Goal: Information Seeking & Learning: Learn about a topic

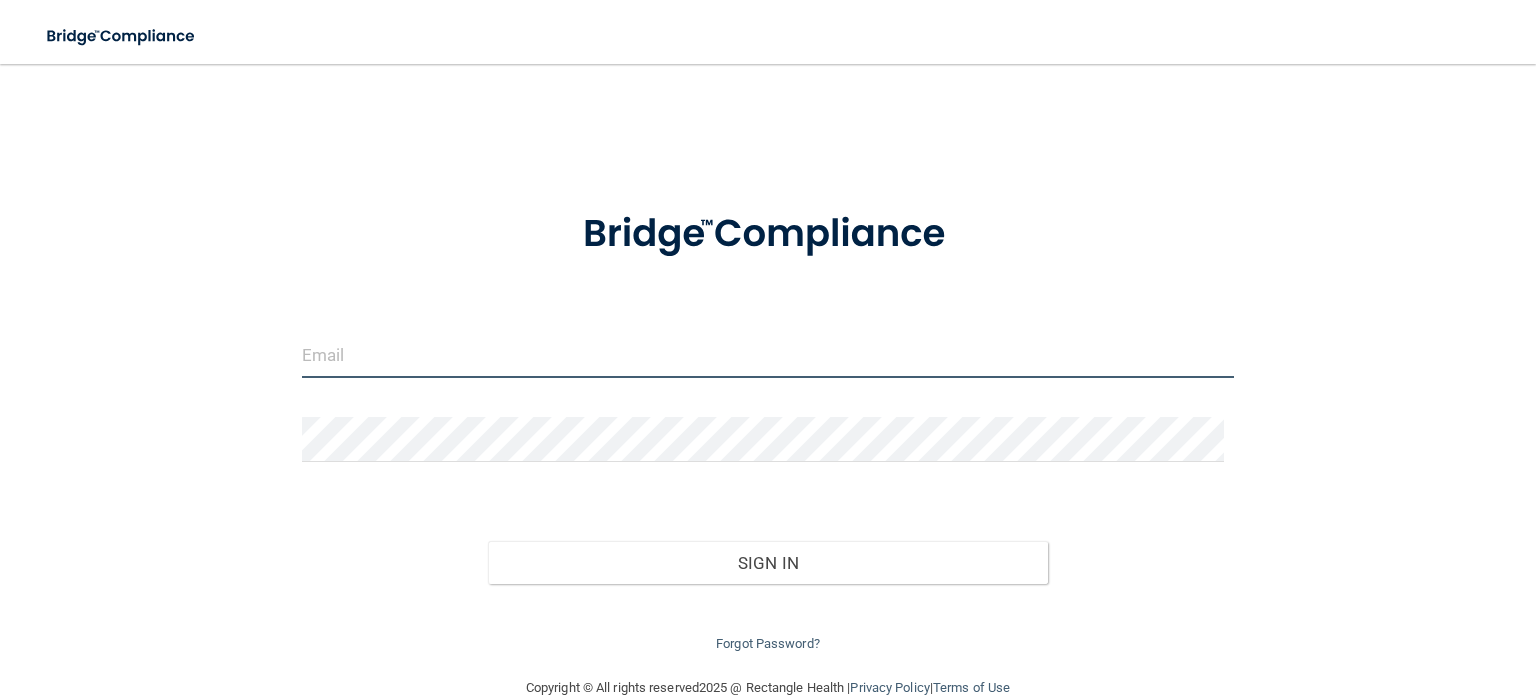
click at [355, 356] on input "email" at bounding box center [768, 355] width 932 height 45
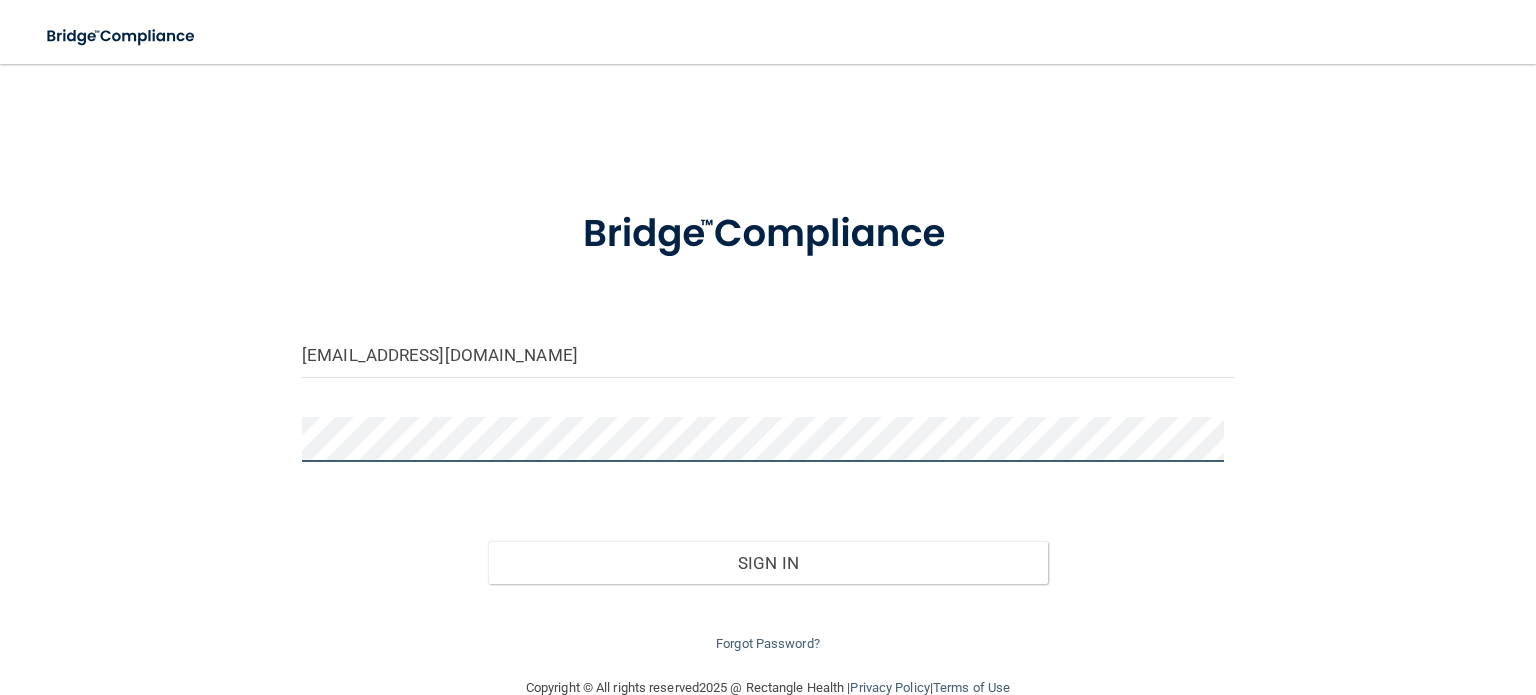
click at [488, 541] on button "Sign In" at bounding box center [767, 563] width 559 height 44
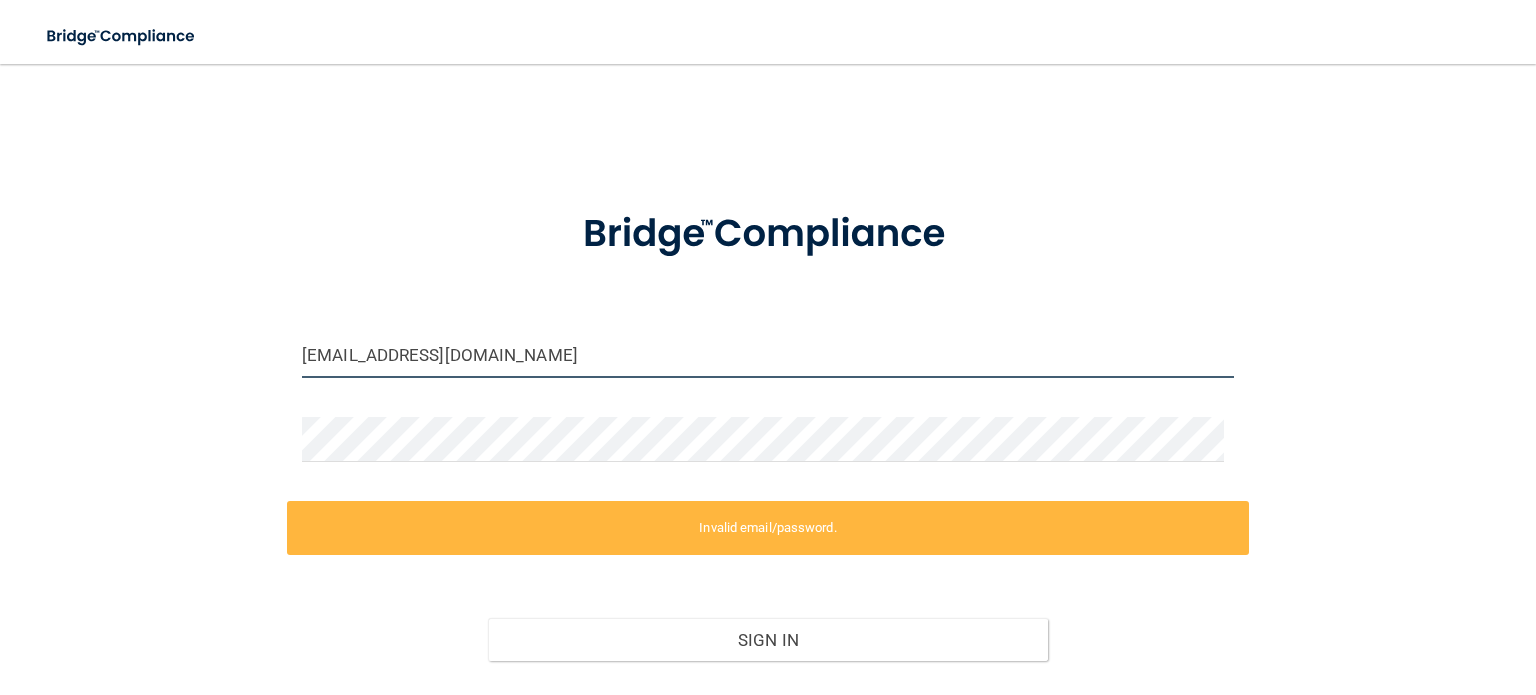
click at [544, 359] on input "erinkatbeeler@gmail.com" at bounding box center [768, 355] width 932 height 45
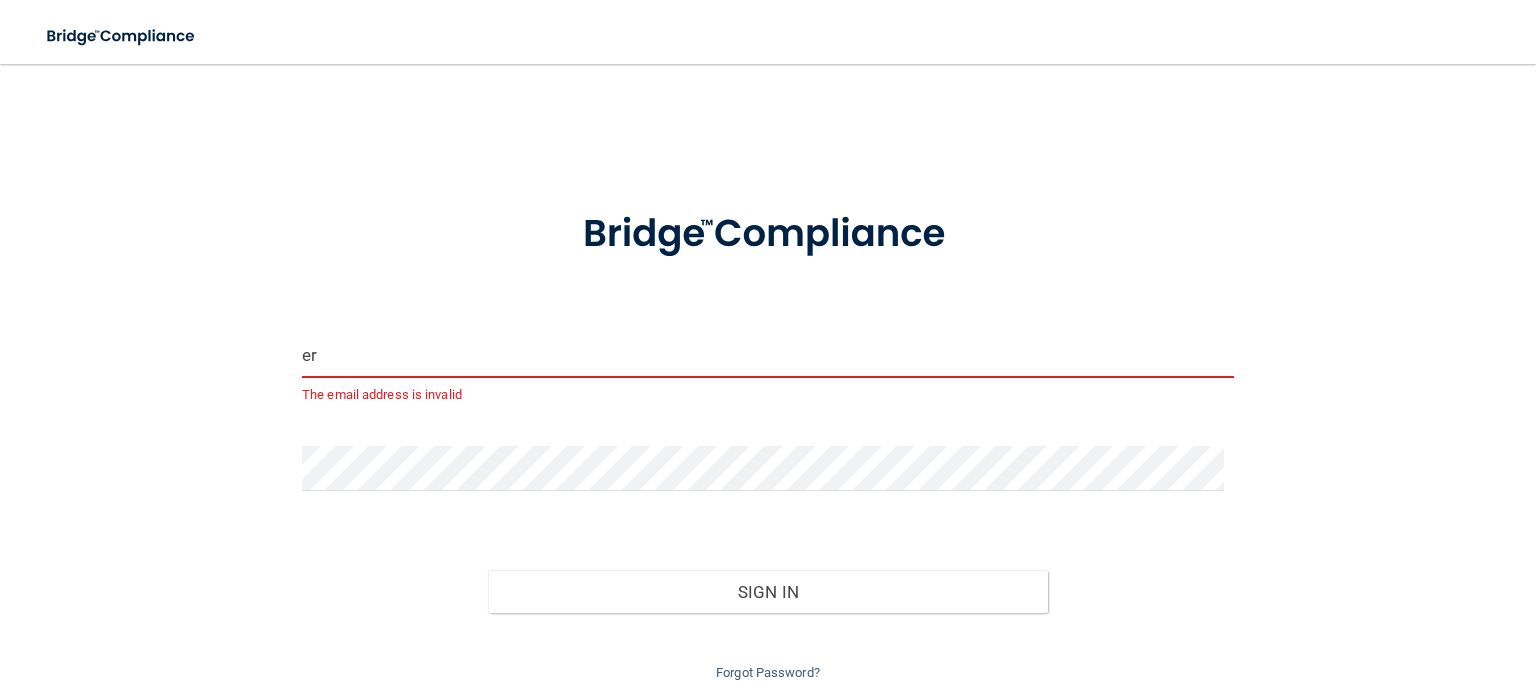
type input "e"
type input "v"
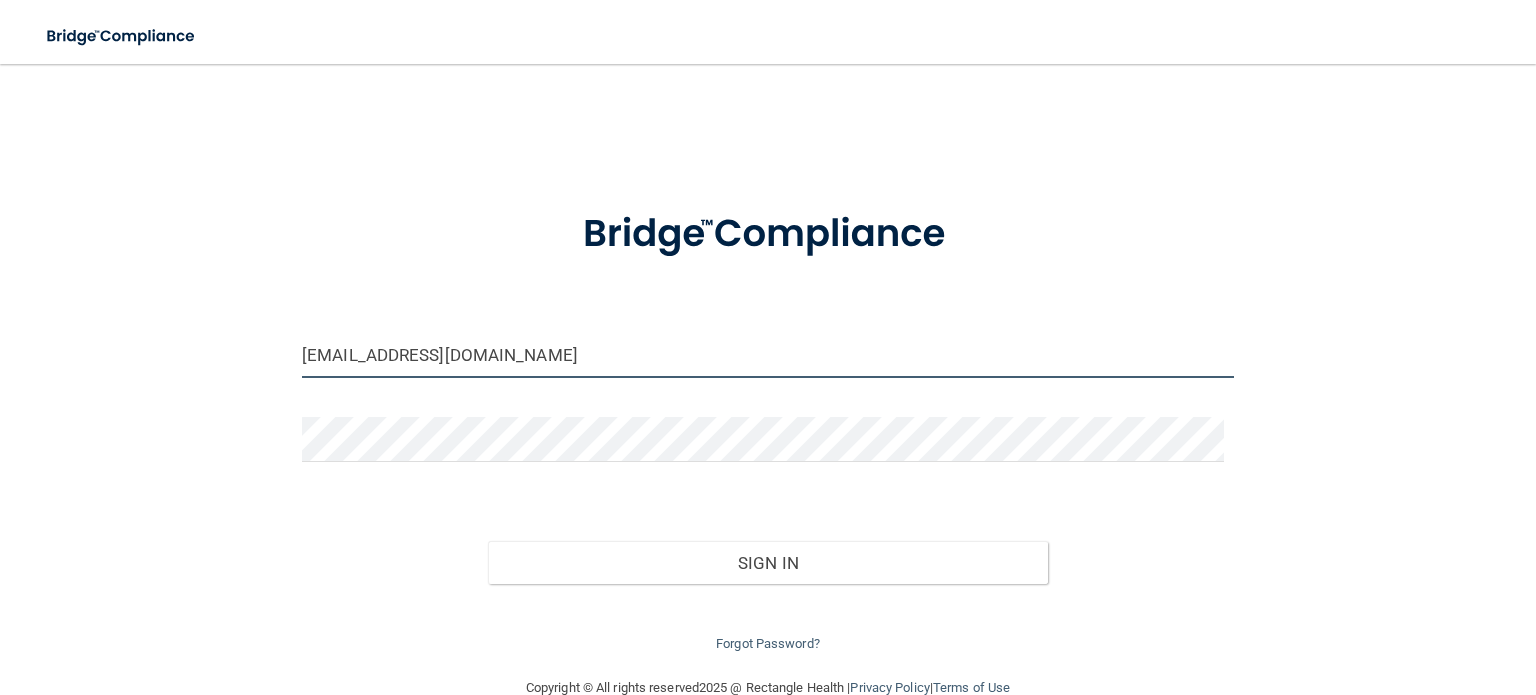
type input "[EMAIL_ADDRESS][DOMAIN_NAME]"
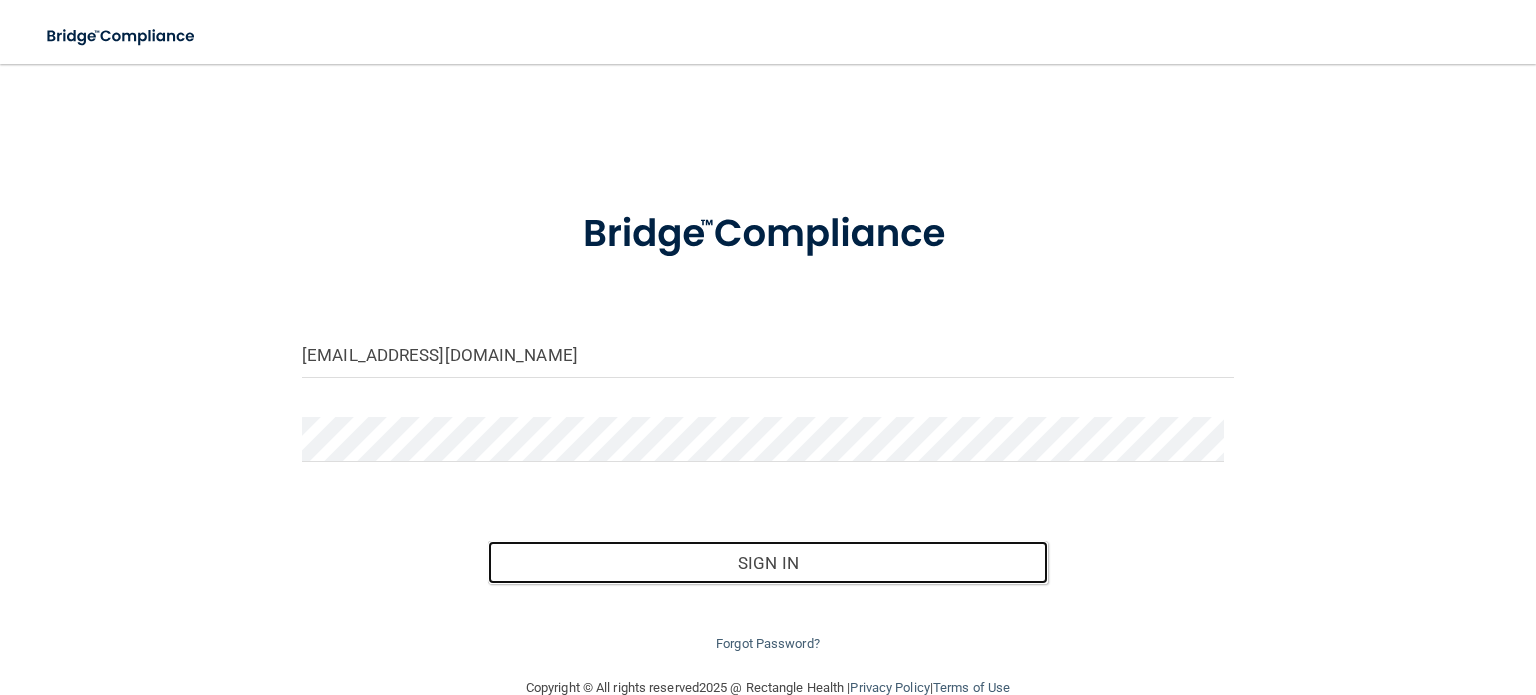
click at [594, 551] on button "Sign In" at bounding box center [767, 563] width 559 height 44
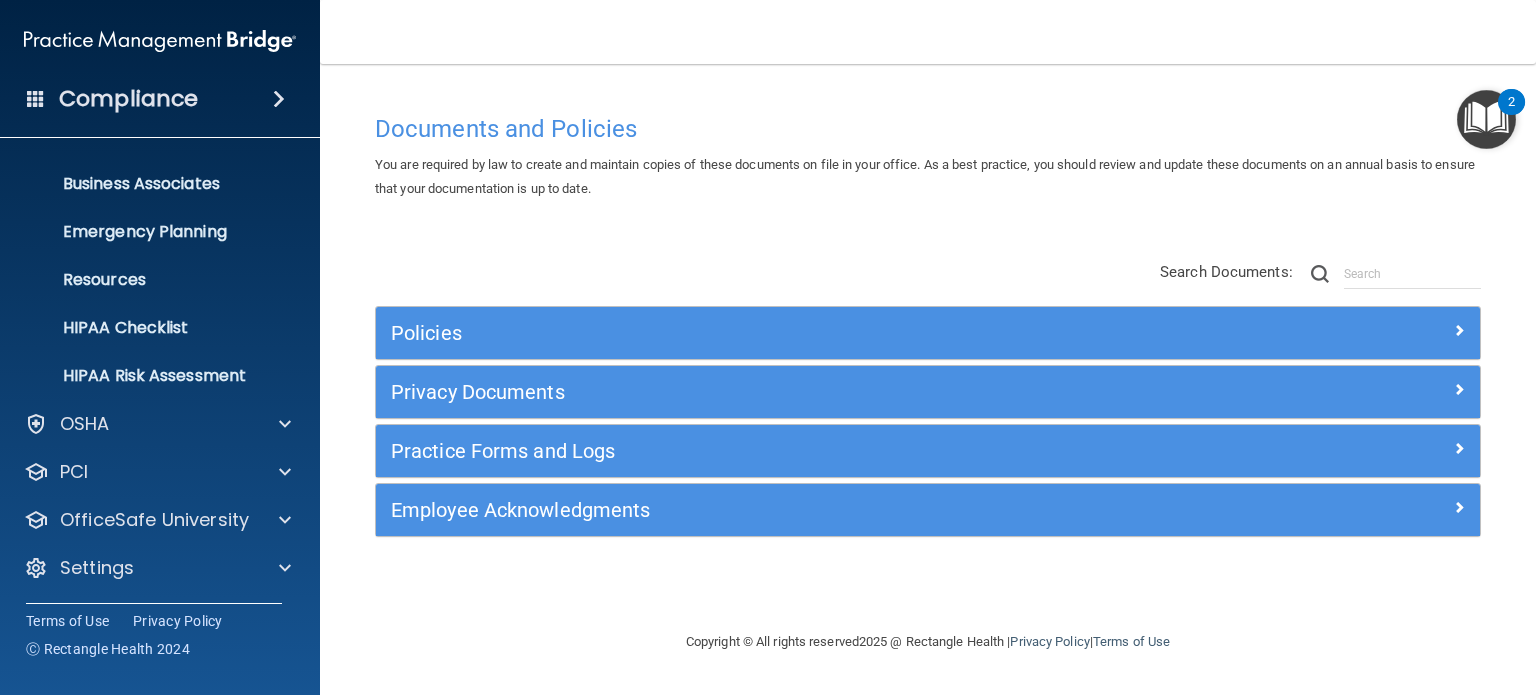
scroll to position [132, 0]
click at [160, 330] on p "HIPAA Checklist" at bounding box center [149, 330] width 273 height 20
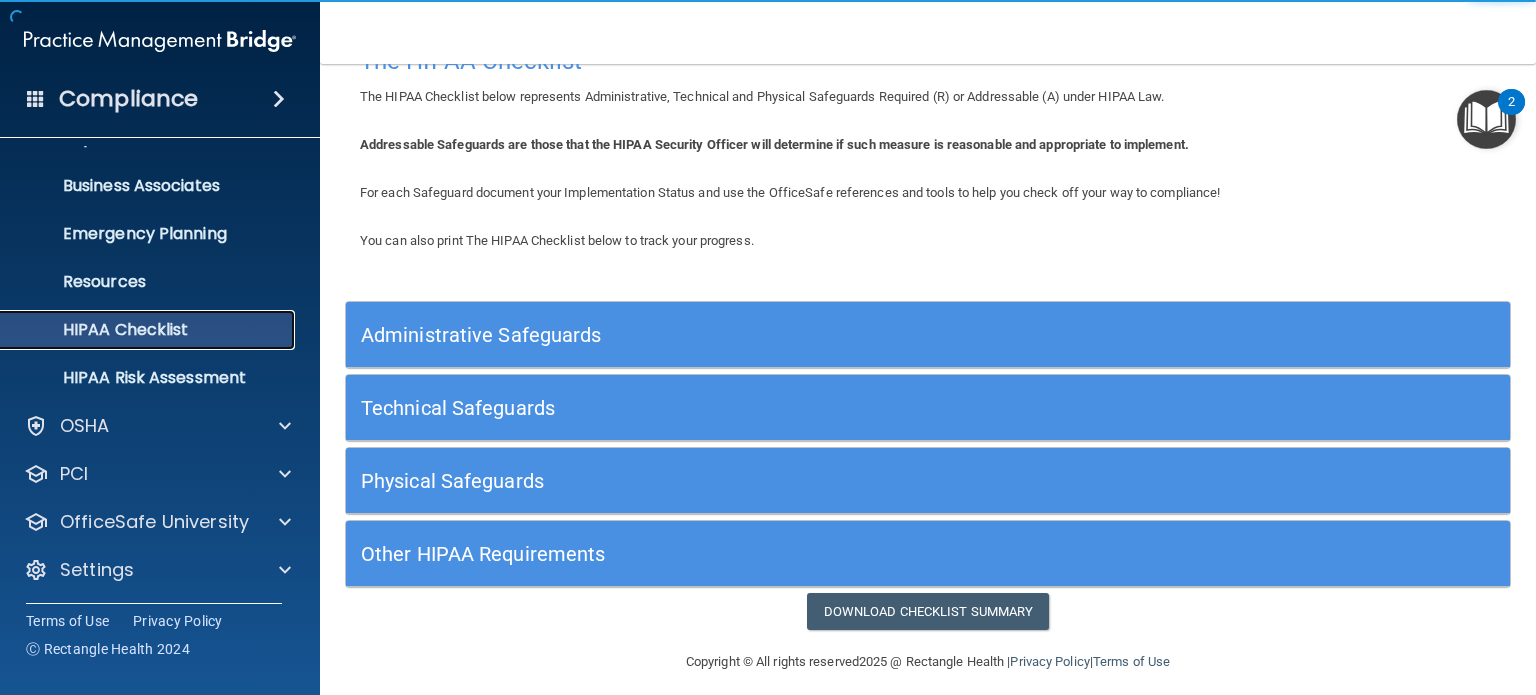
scroll to position [60, 0]
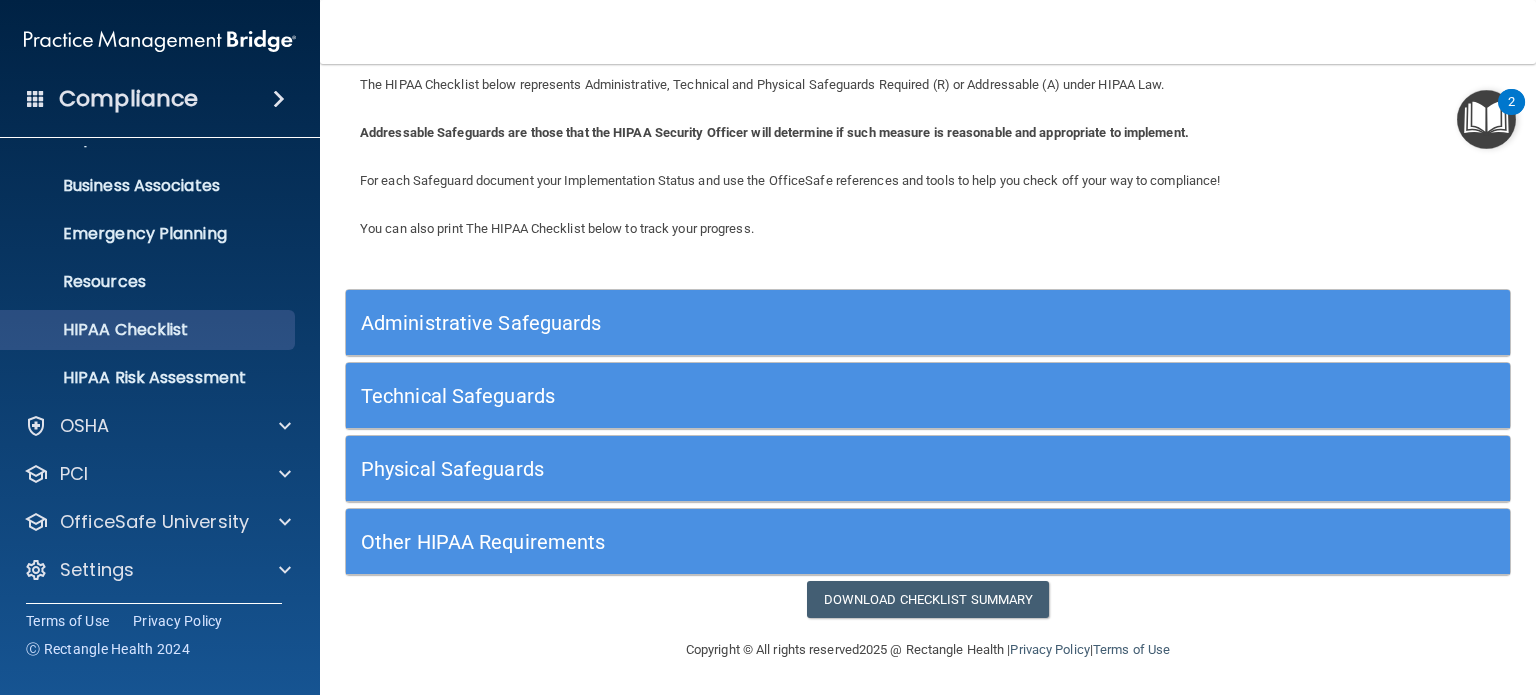
click at [669, 312] on h5 "Administrative Safeguards" at bounding box center [782, 323] width 843 height 22
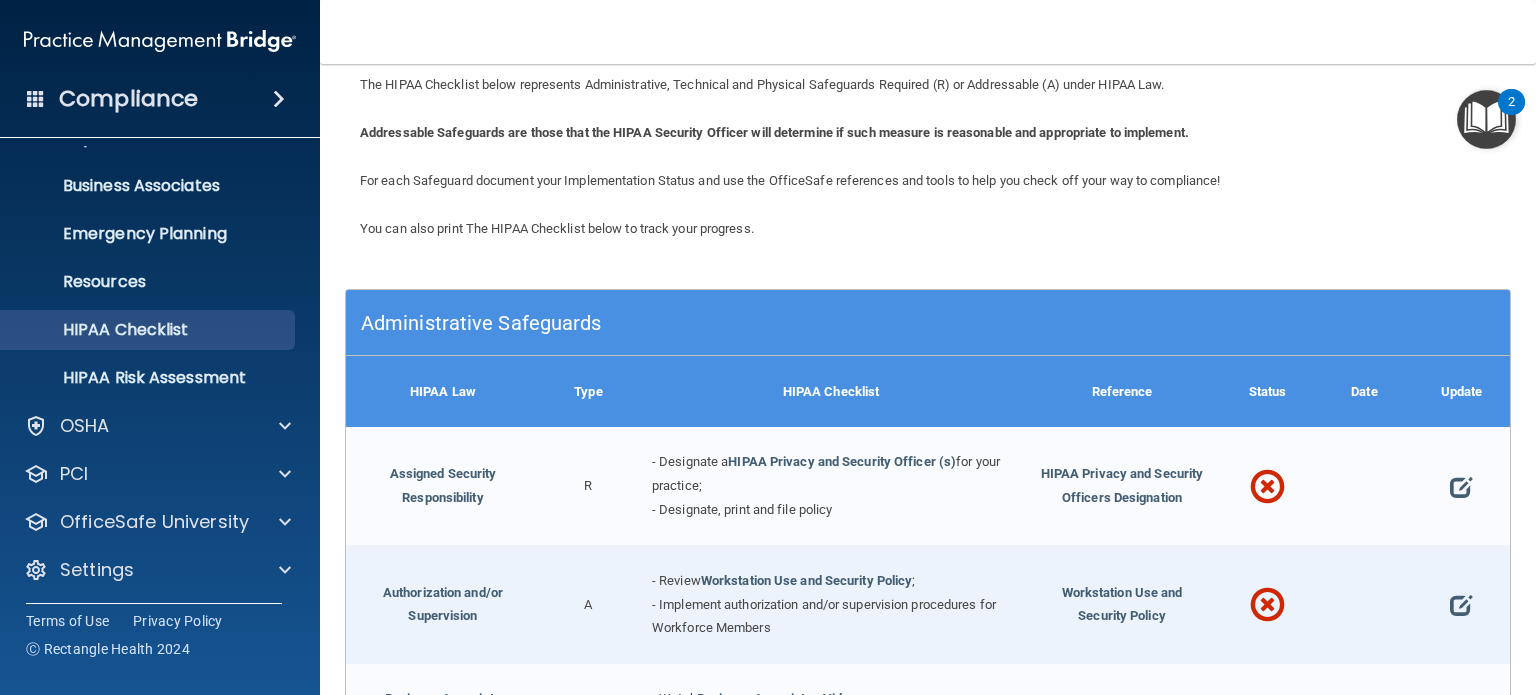
click at [669, 312] on h5 "Administrative Safeguards" at bounding box center [782, 323] width 843 height 22
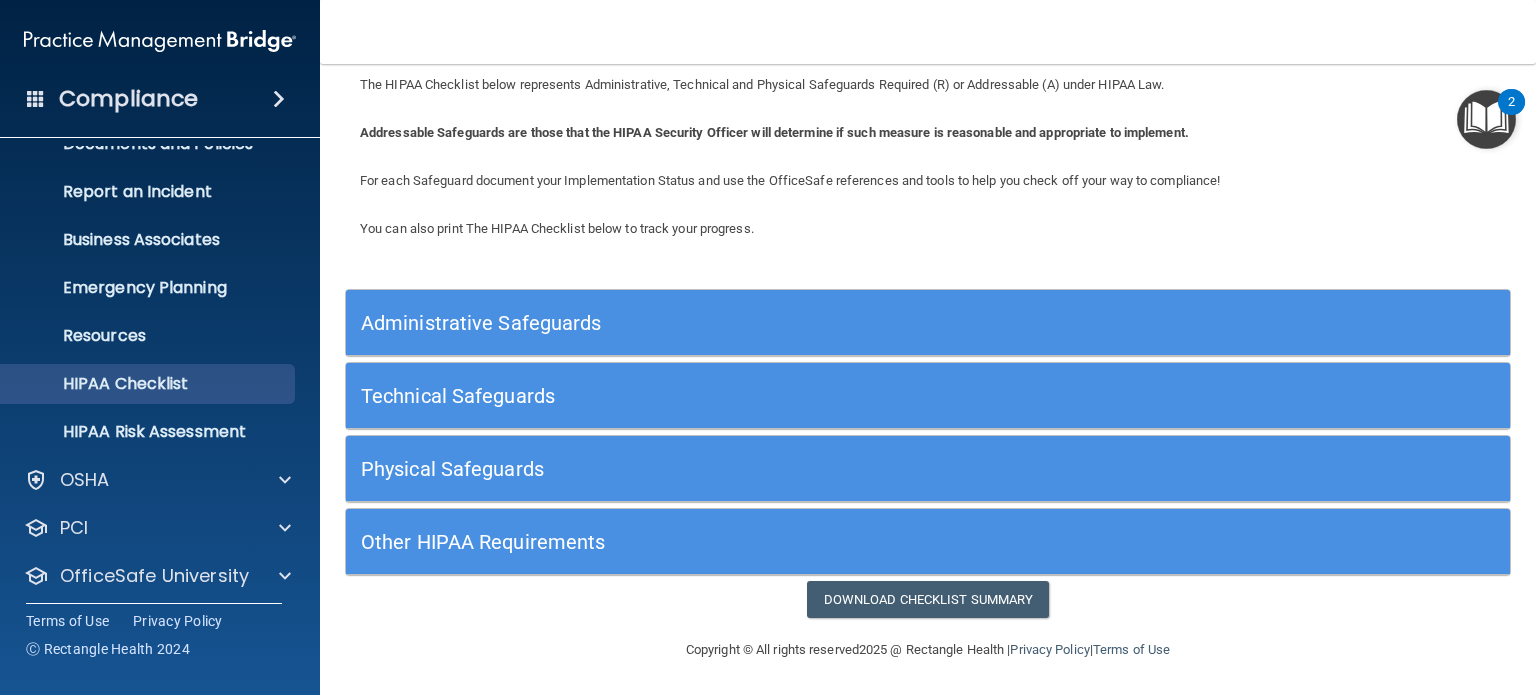
scroll to position [134, 0]
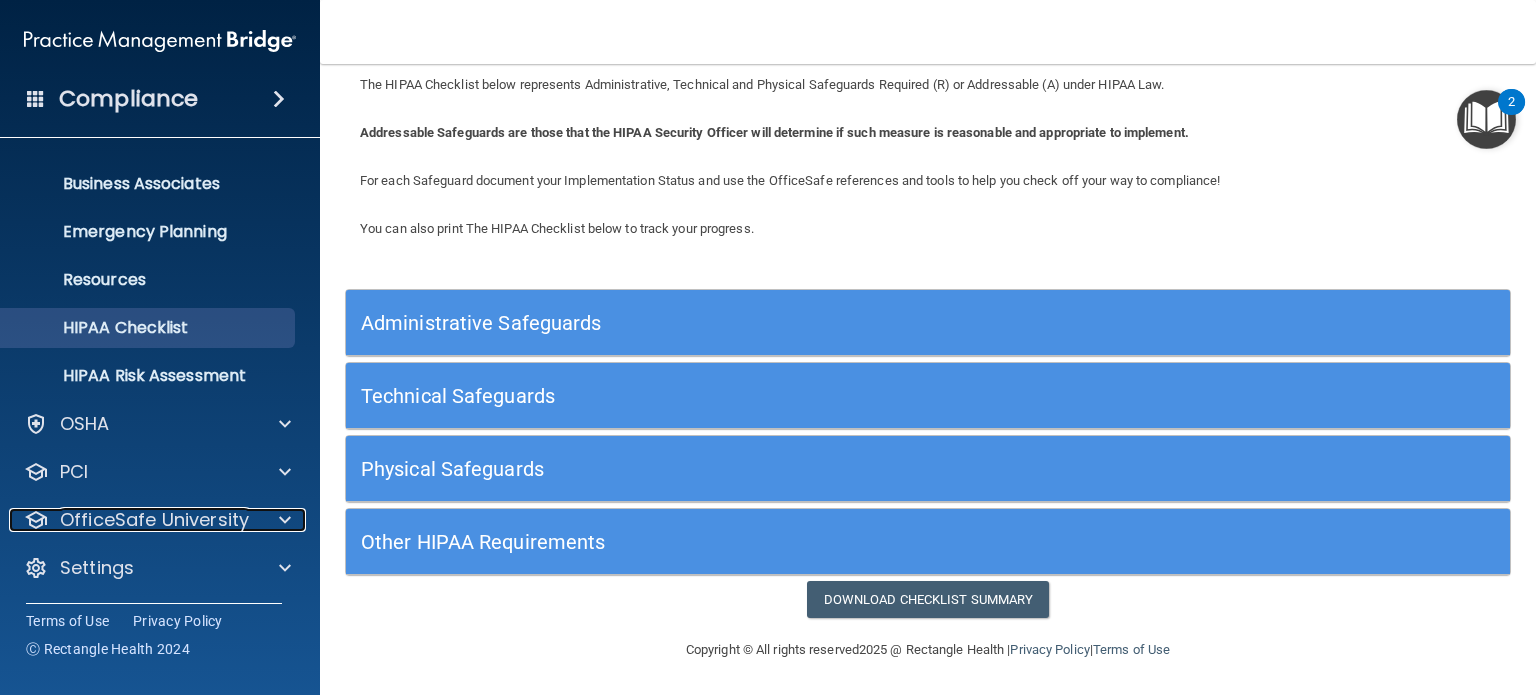
click at [98, 524] on p "OfficeSafe University" at bounding box center [154, 520] width 189 height 24
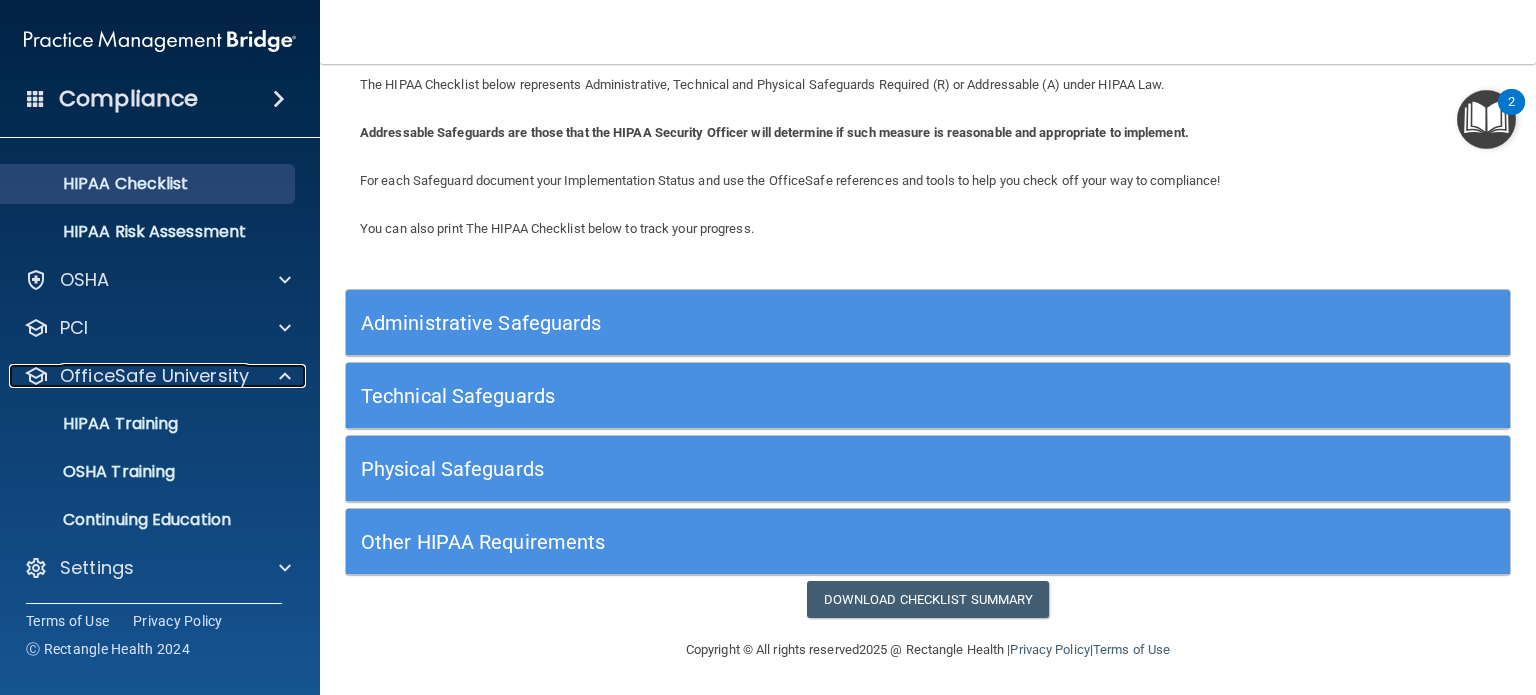
scroll to position [277, 0]
click at [92, 428] on p "HIPAA Training" at bounding box center [95, 425] width 165 height 20
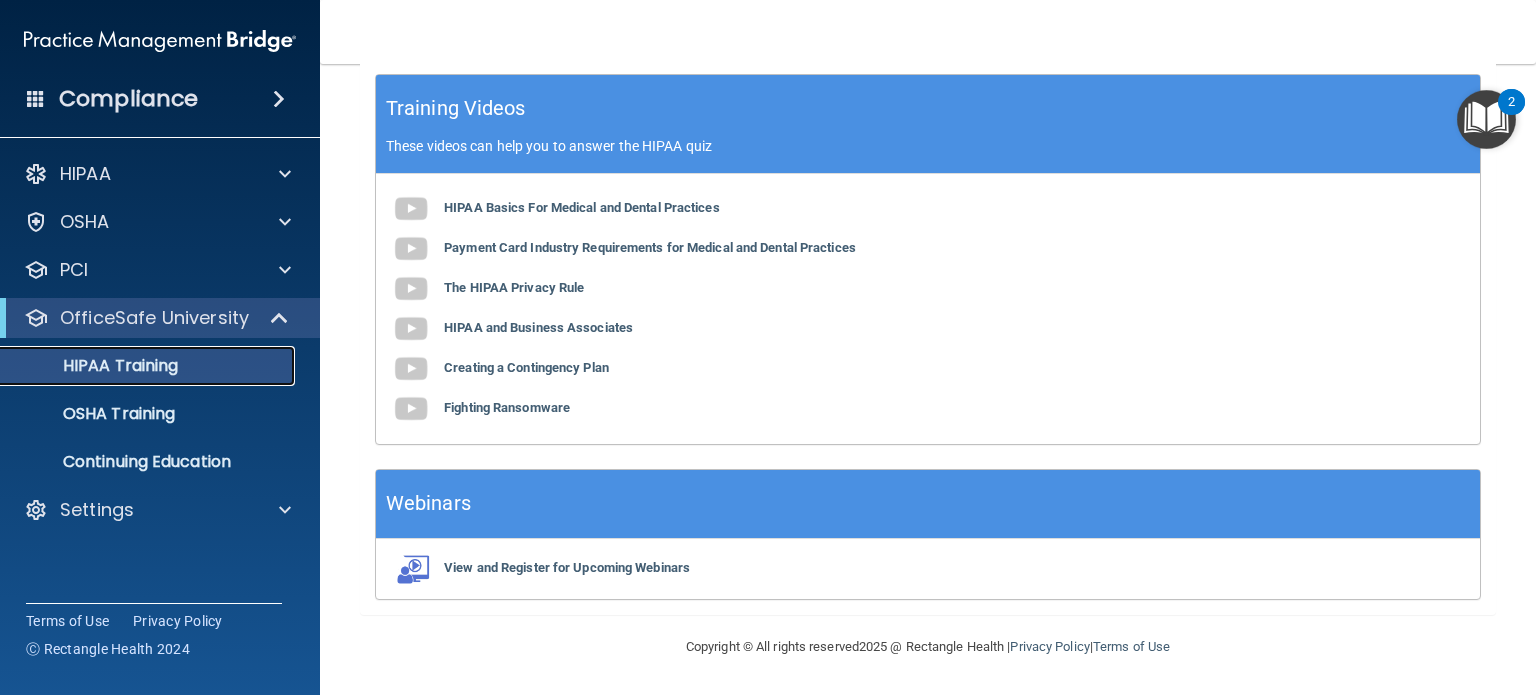
scroll to position [671, 0]
click at [214, 507] on div "Settings" at bounding box center [133, 510] width 248 height 24
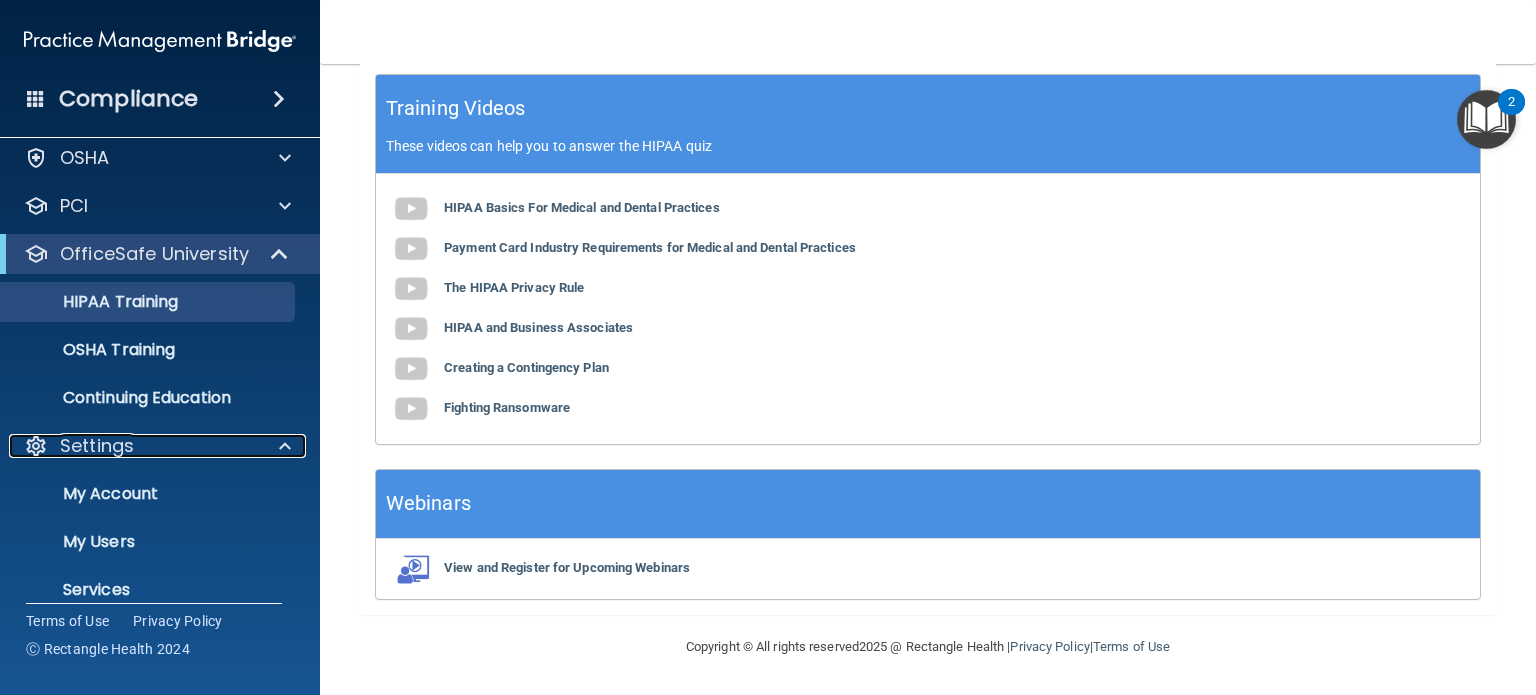
scroll to position [100, 0]
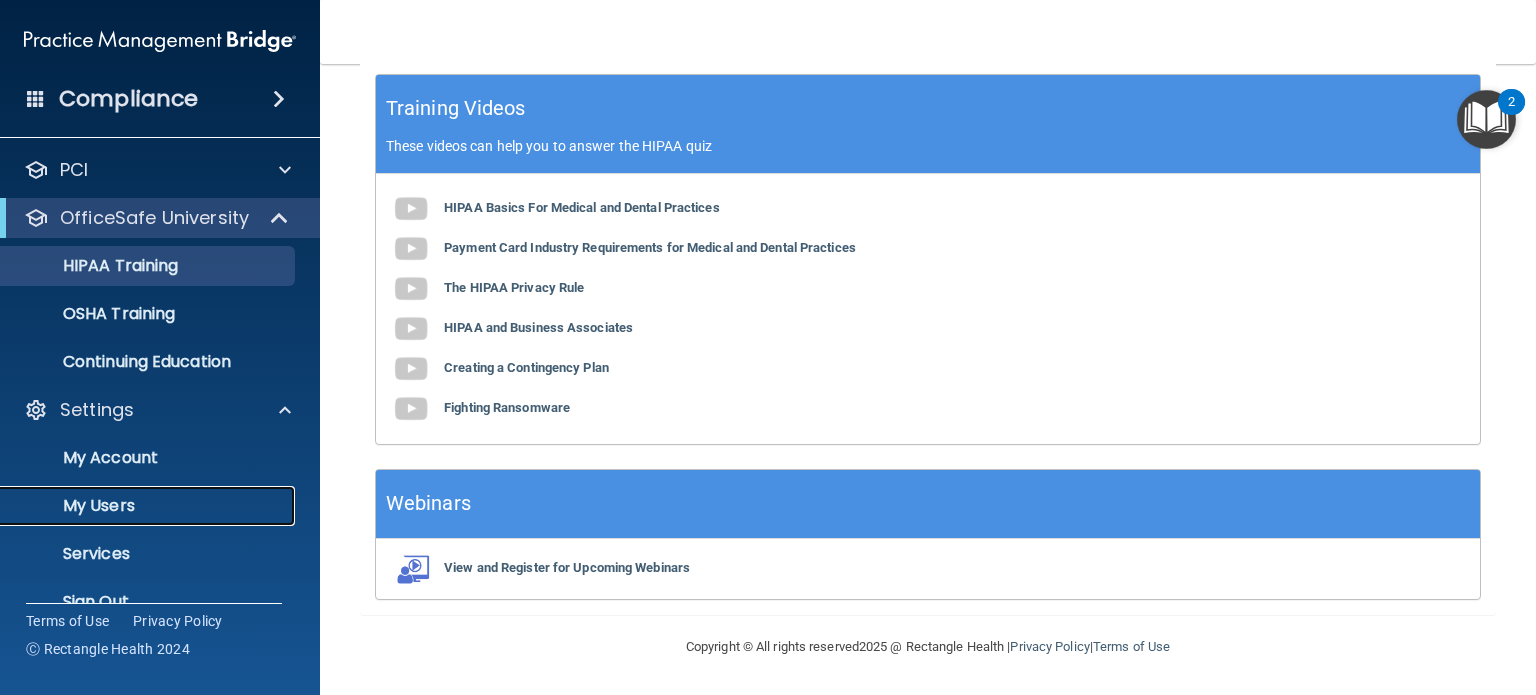
click at [136, 508] on p "My Users" at bounding box center [149, 506] width 273 height 20
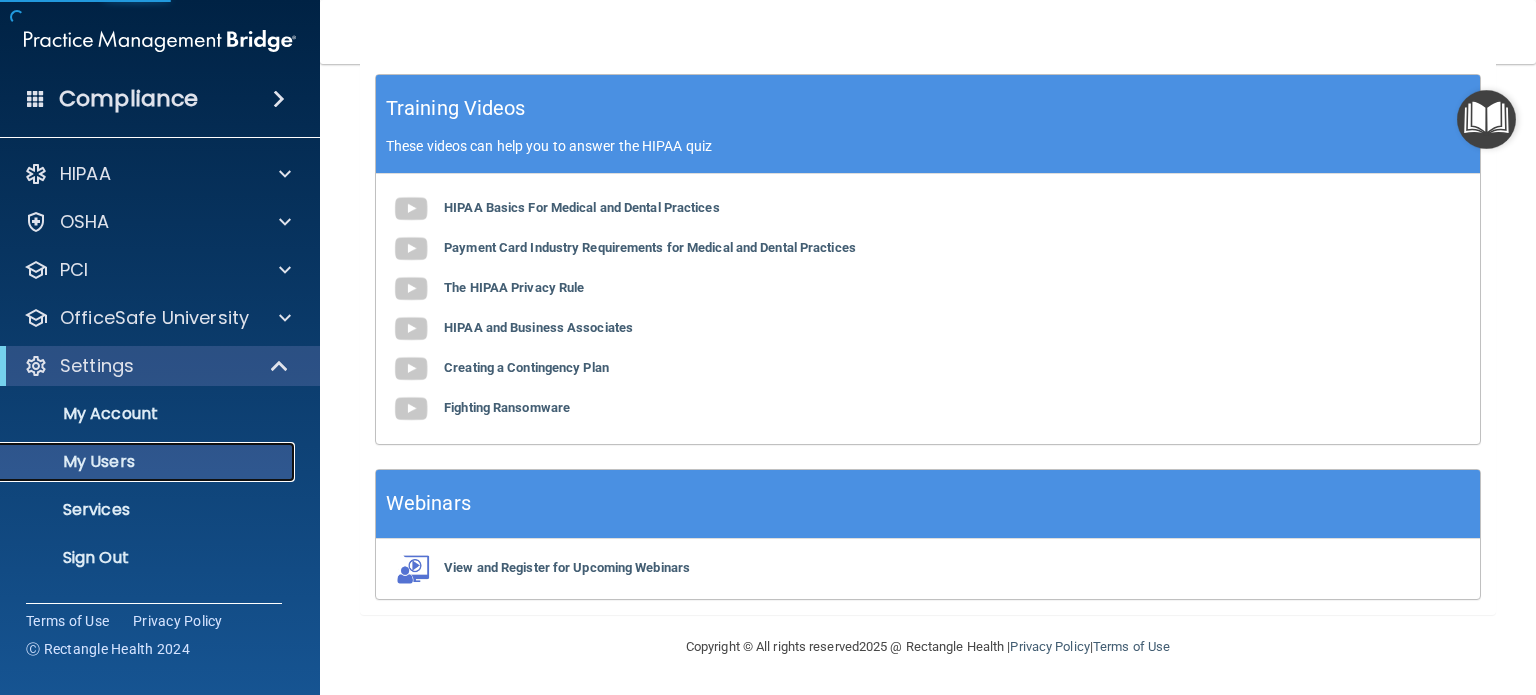
select select "20"
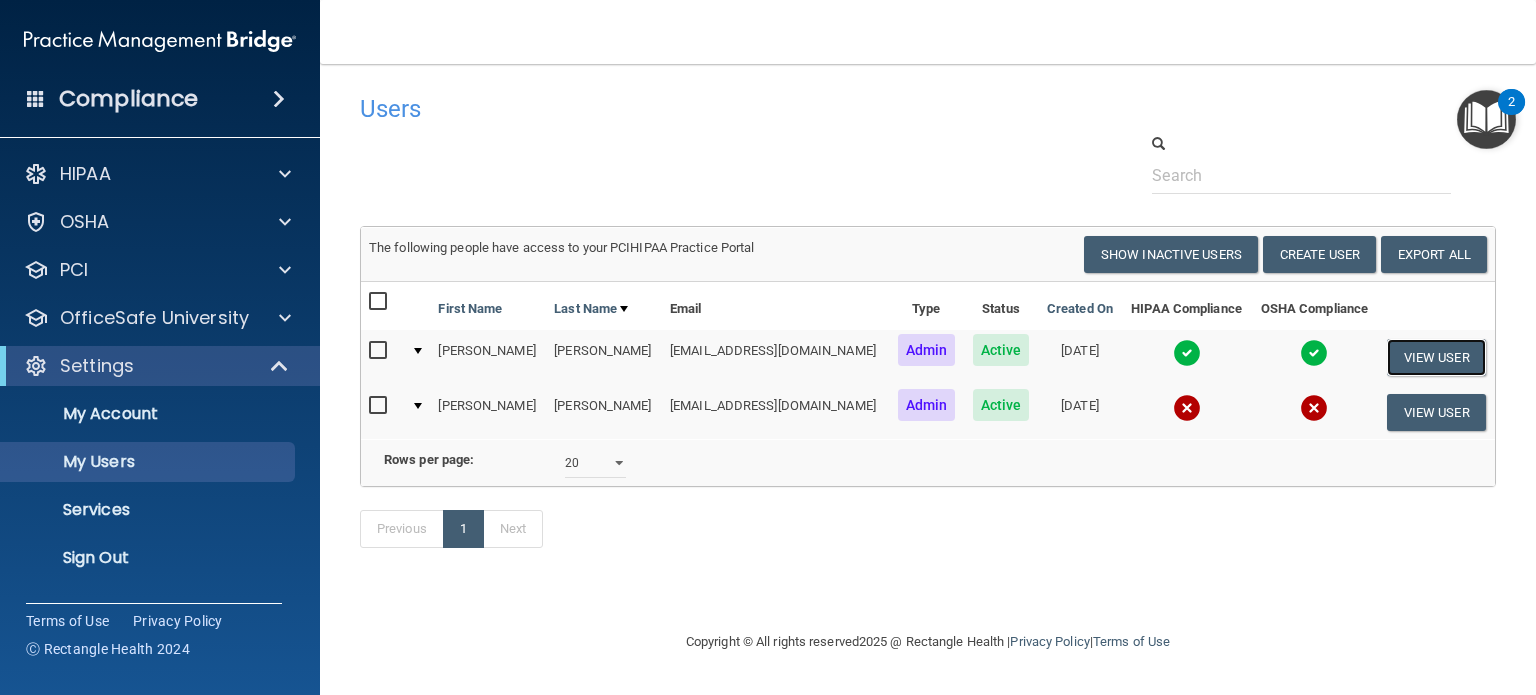
click at [1424, 354] on button "View User" at bounding box center [1436, 357] width 99 height 37
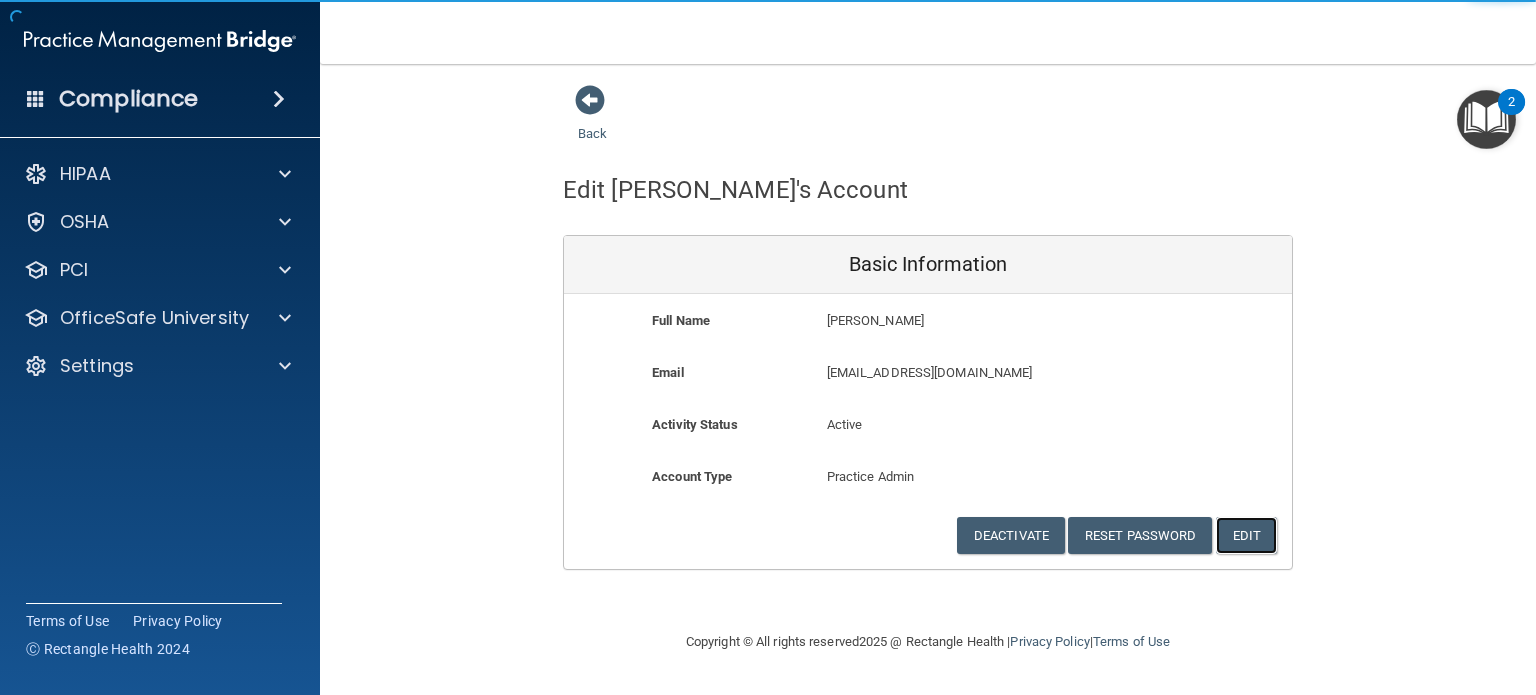
click at [1268, 541] on button "Edit" at bounding box center [1246, 535] width 61 height 37
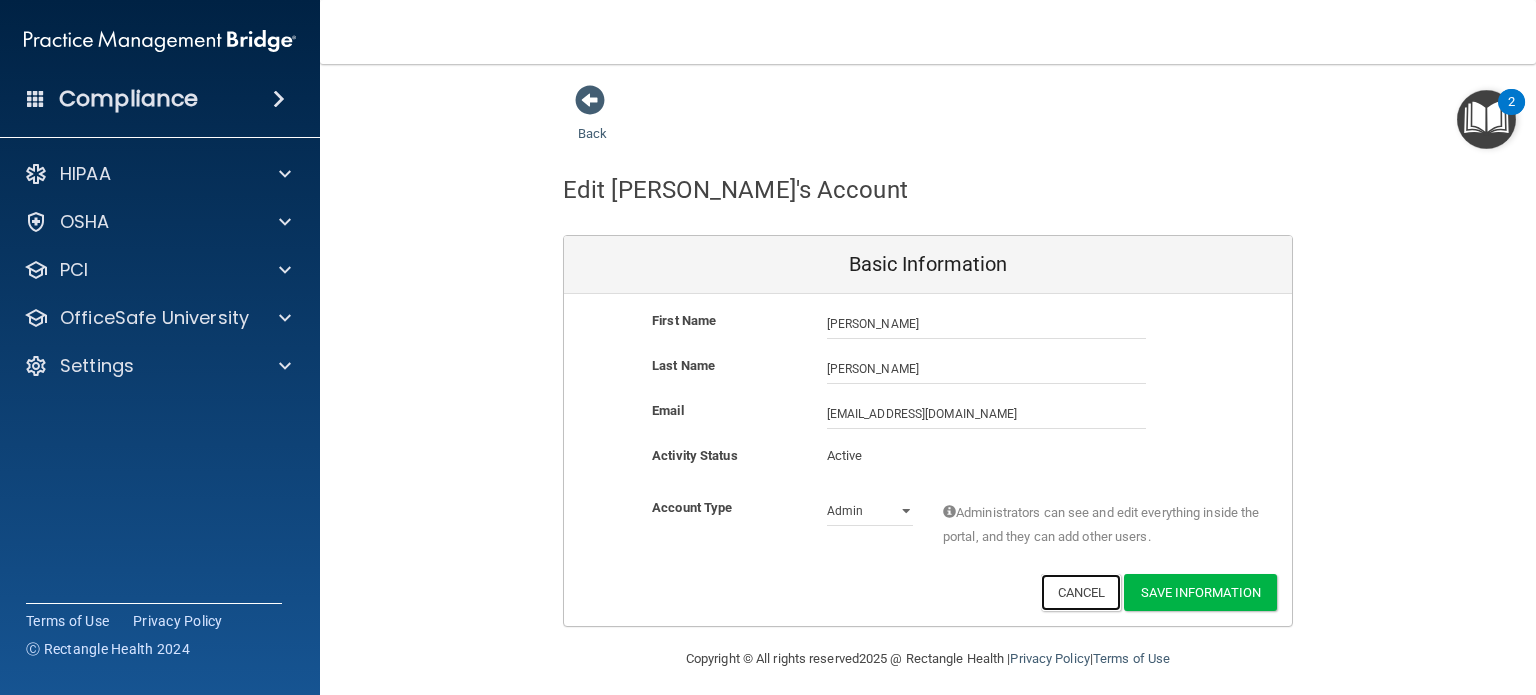
click at [1065, 588] on button "Cancel" at bounding box center [1081, 592] width 81 height 37
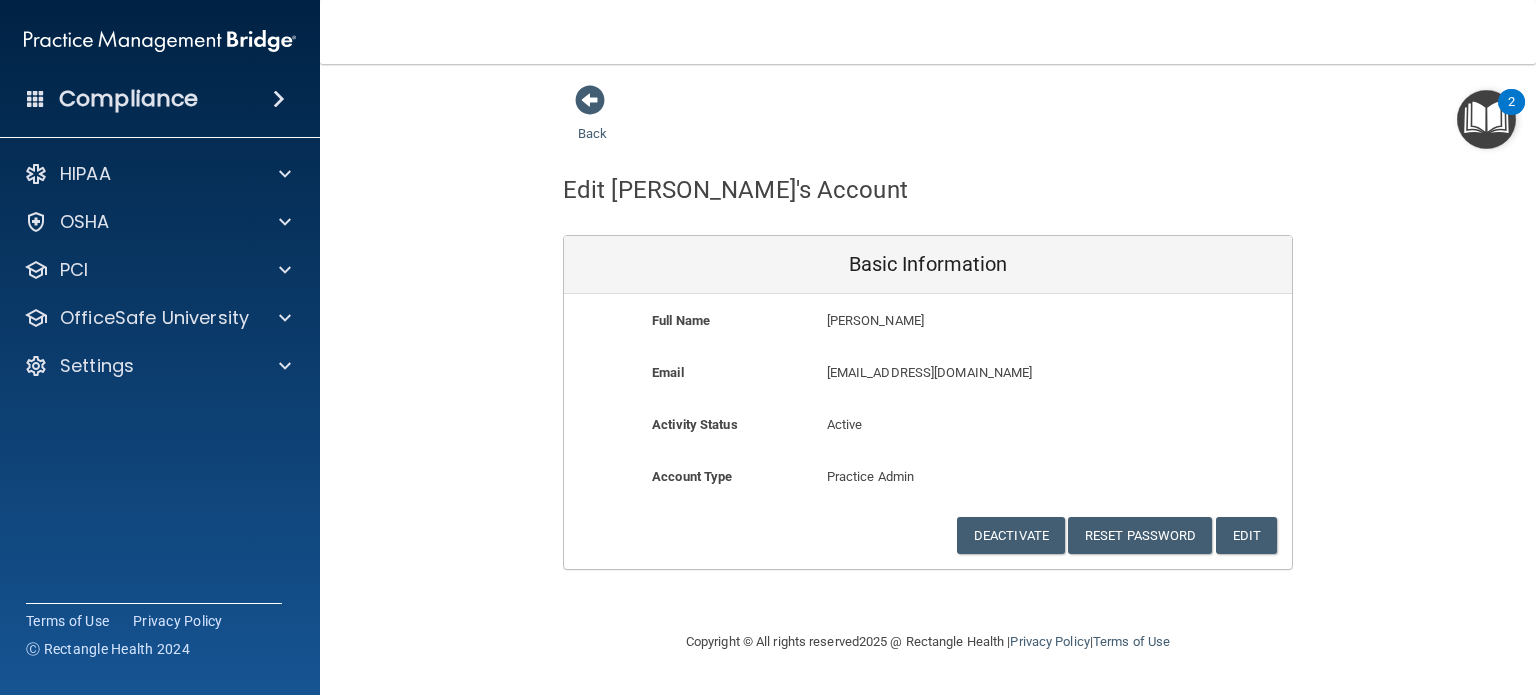
click at [588, 105] on span at bounding box center [590, 100] width 30 height 30
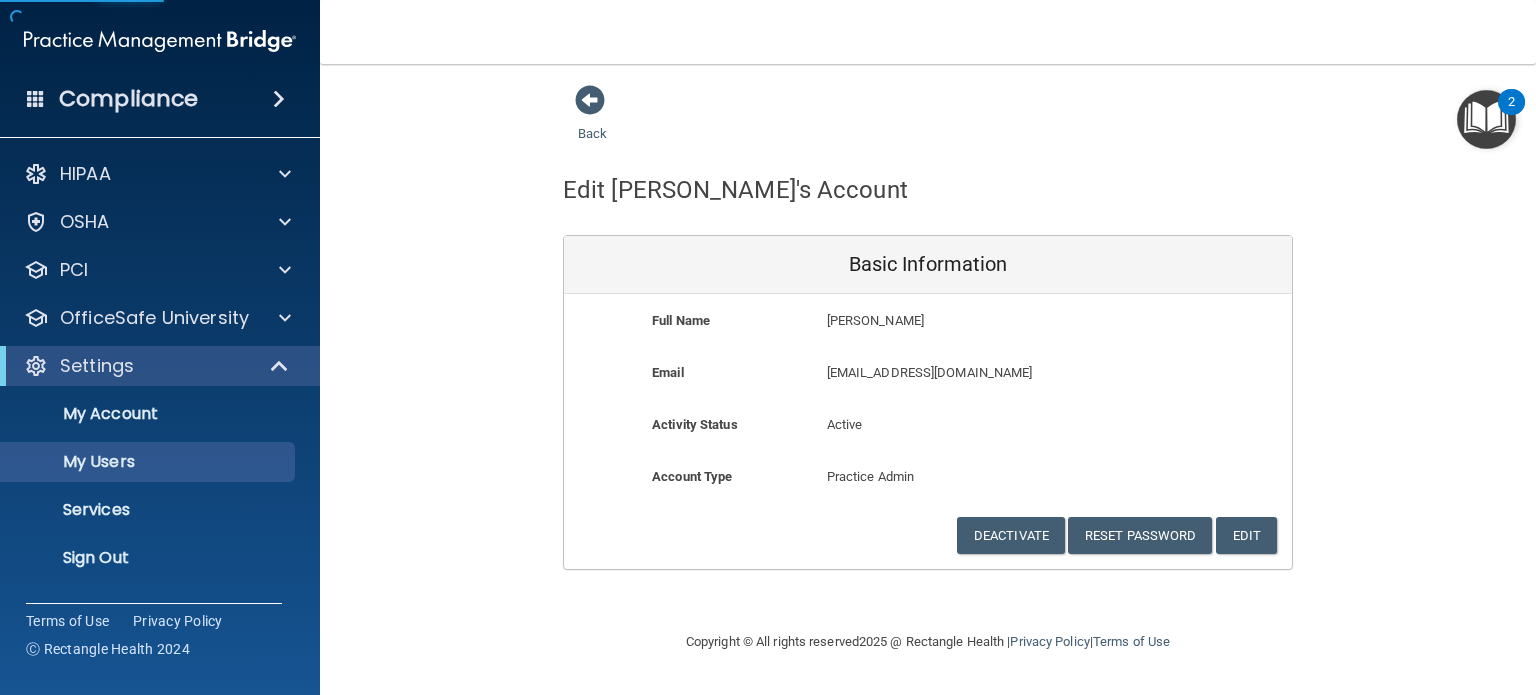
select select "20"
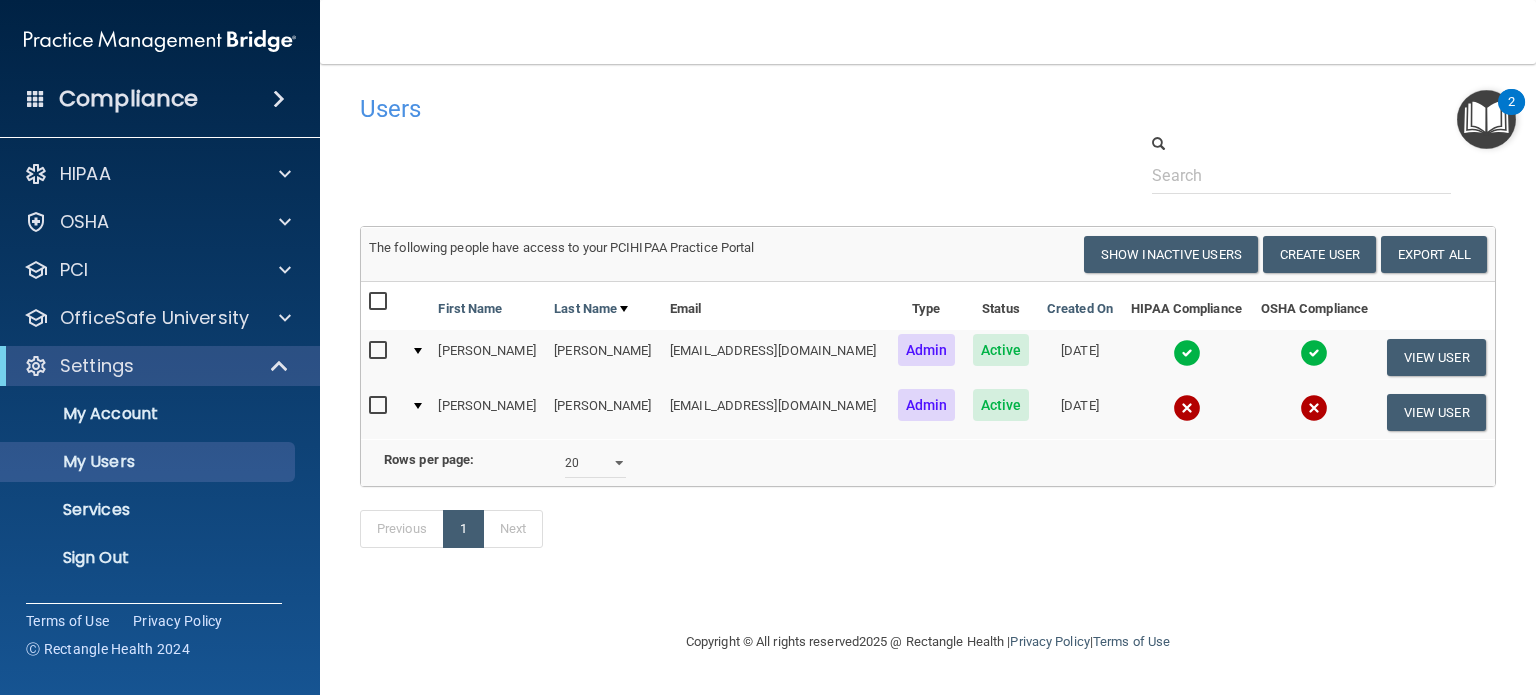
click at [1173, 407] on img at bounding box center [1187, 408] width 28 height 28
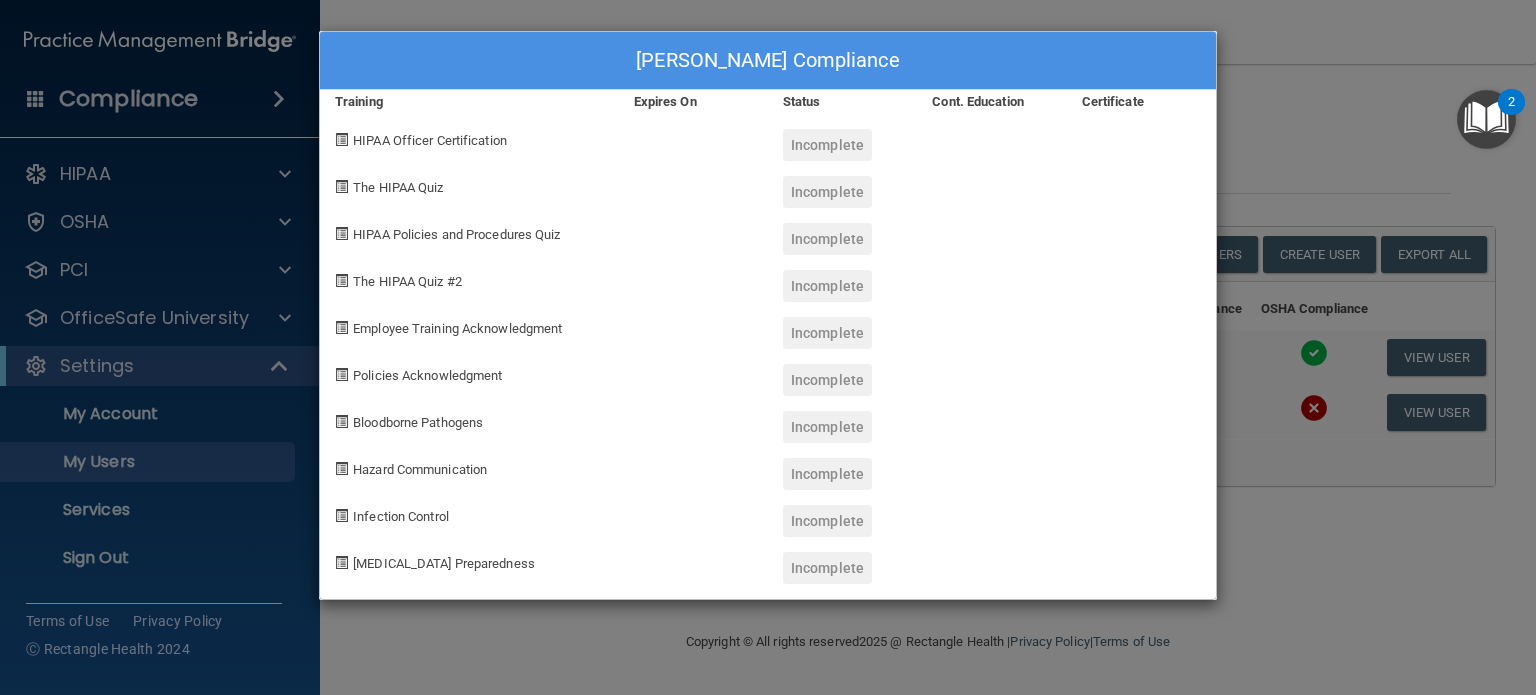
click at [1311, 125] on div "Erin Beeler's Compliance Training Expires On Status Cont. Education Certificate…" at bounding box center [768, 347] width 1536 height 695
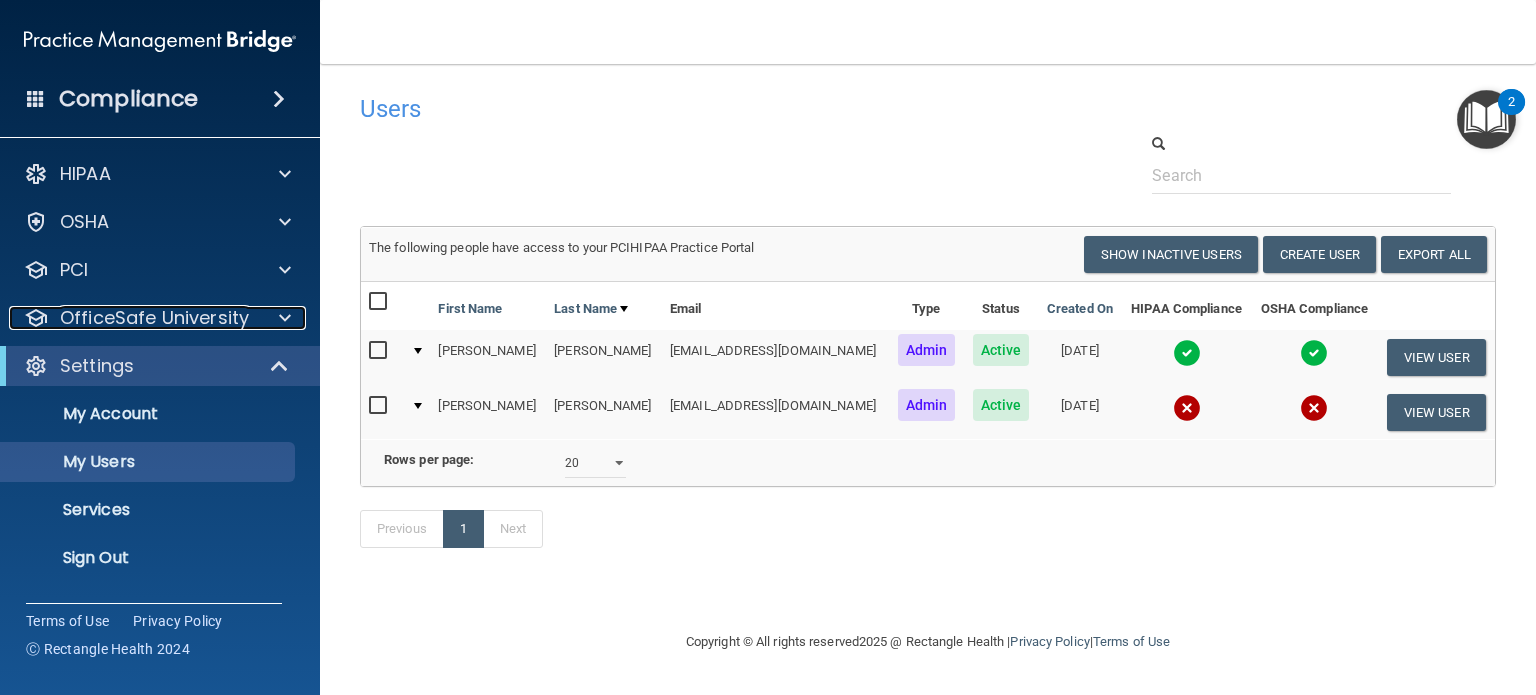
click at [286, 318] on span at bounding box center [285, 318] width 12 height 24
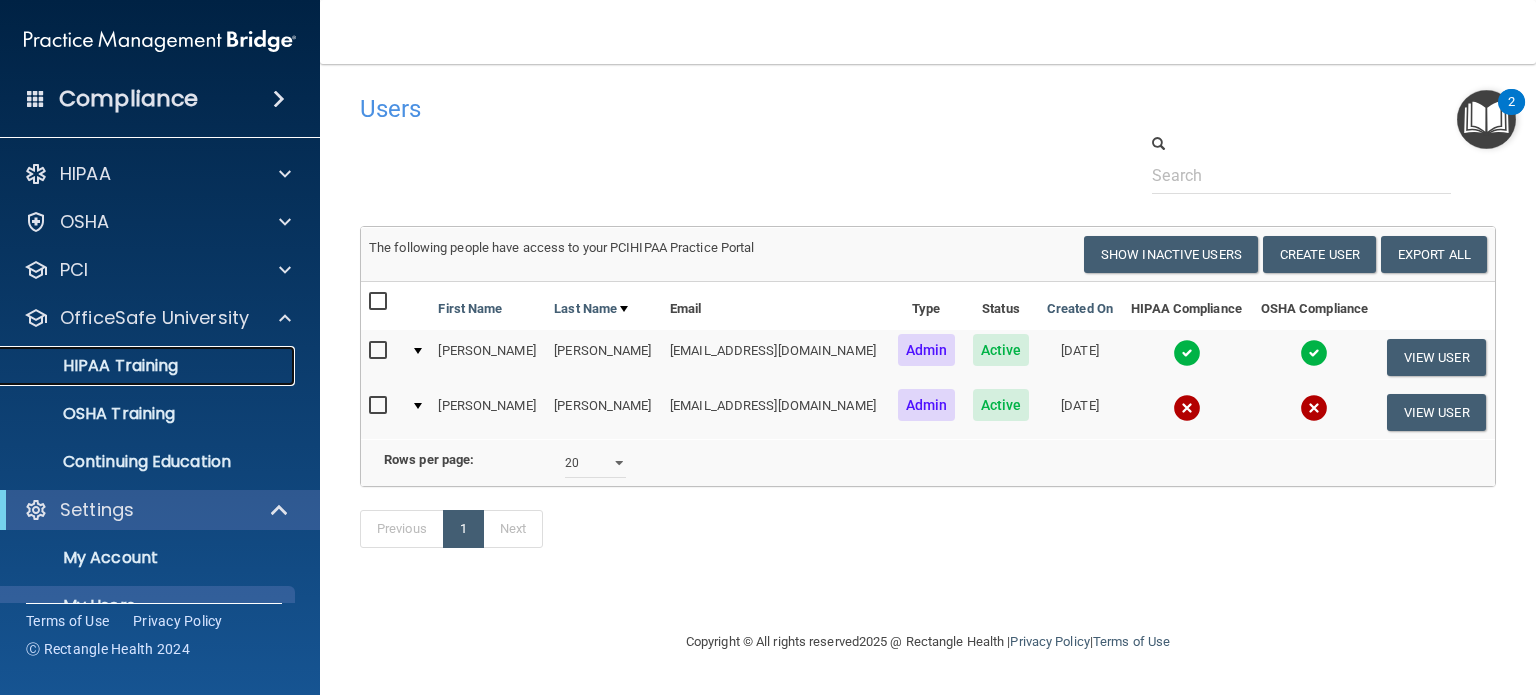
click at [139, 367] on p "HIPAA Training" at bounding box center [95, 366] width 165 height 20
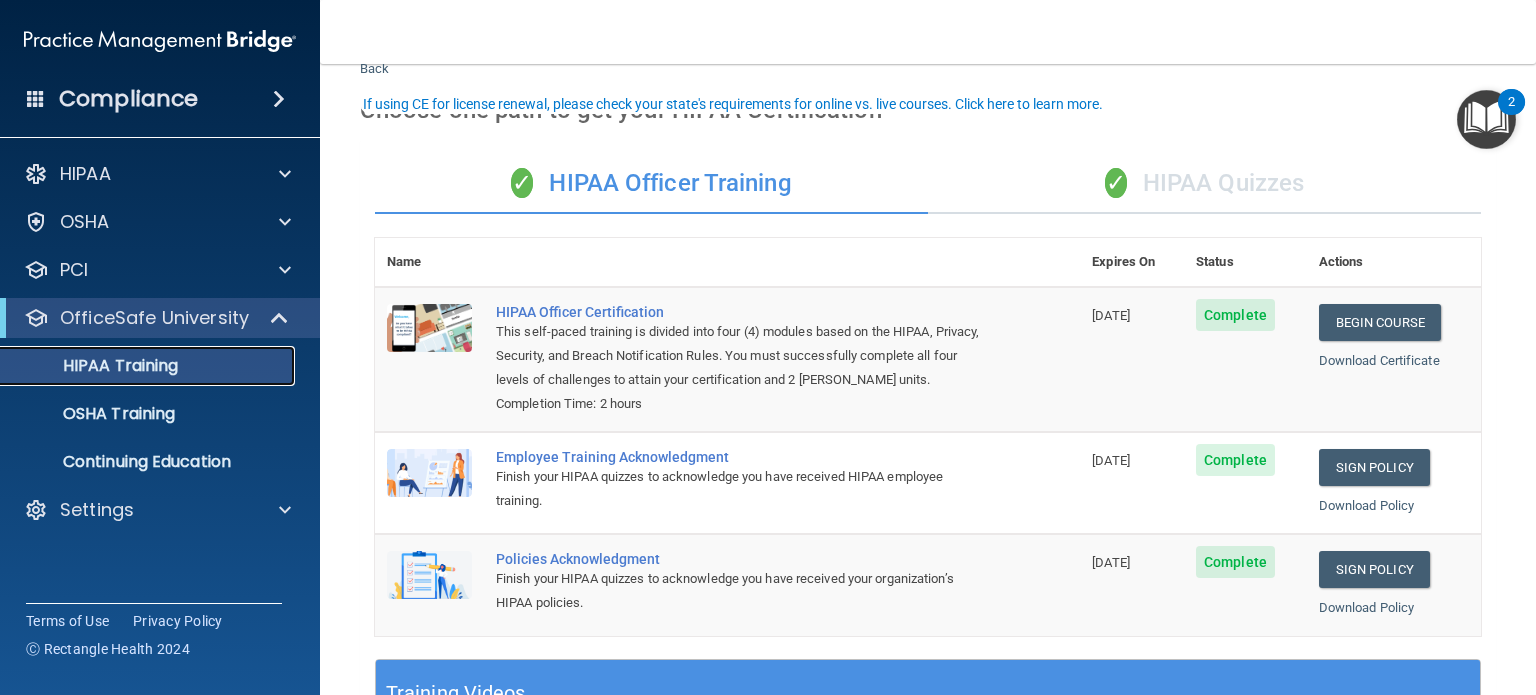
scroll to position [100, 0]
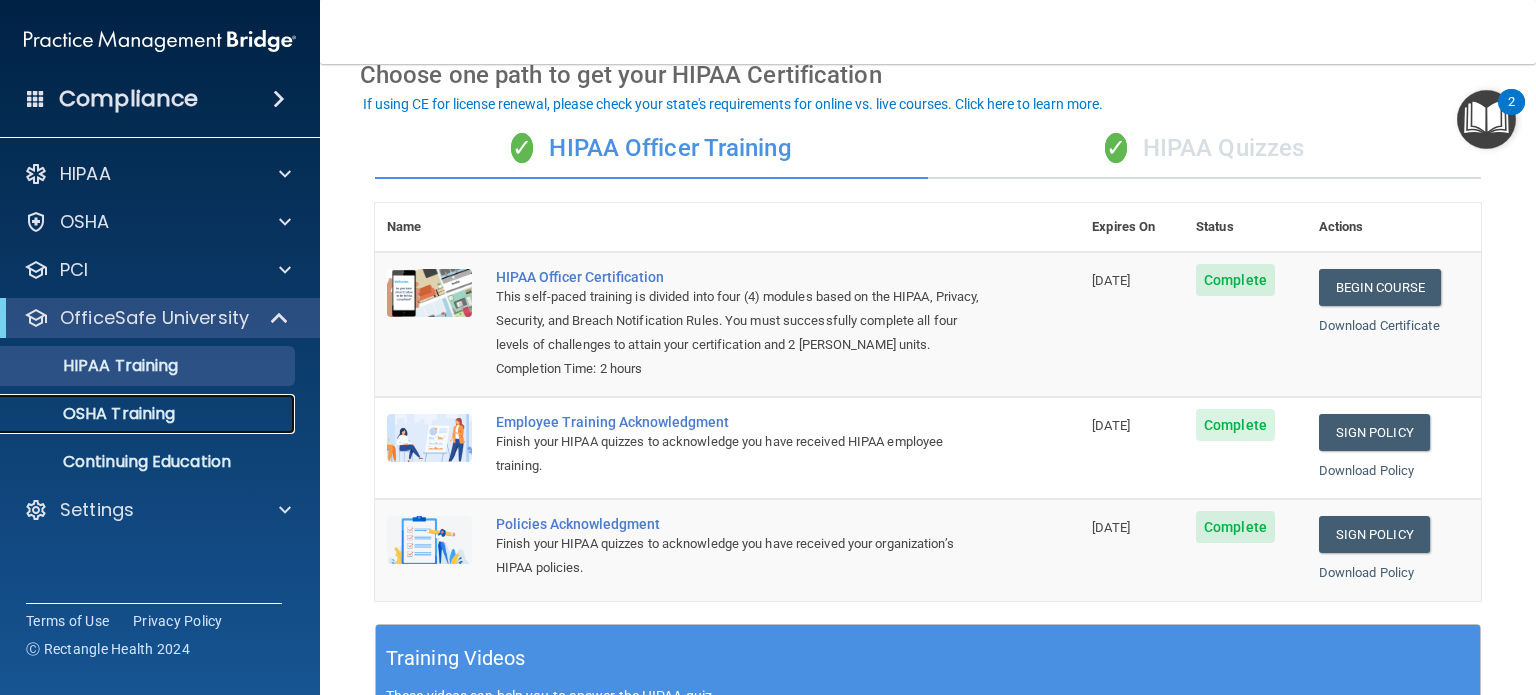
click at [156, 409] on p "OSHA Training" at bounding box center [94, 414] width 162 height 20
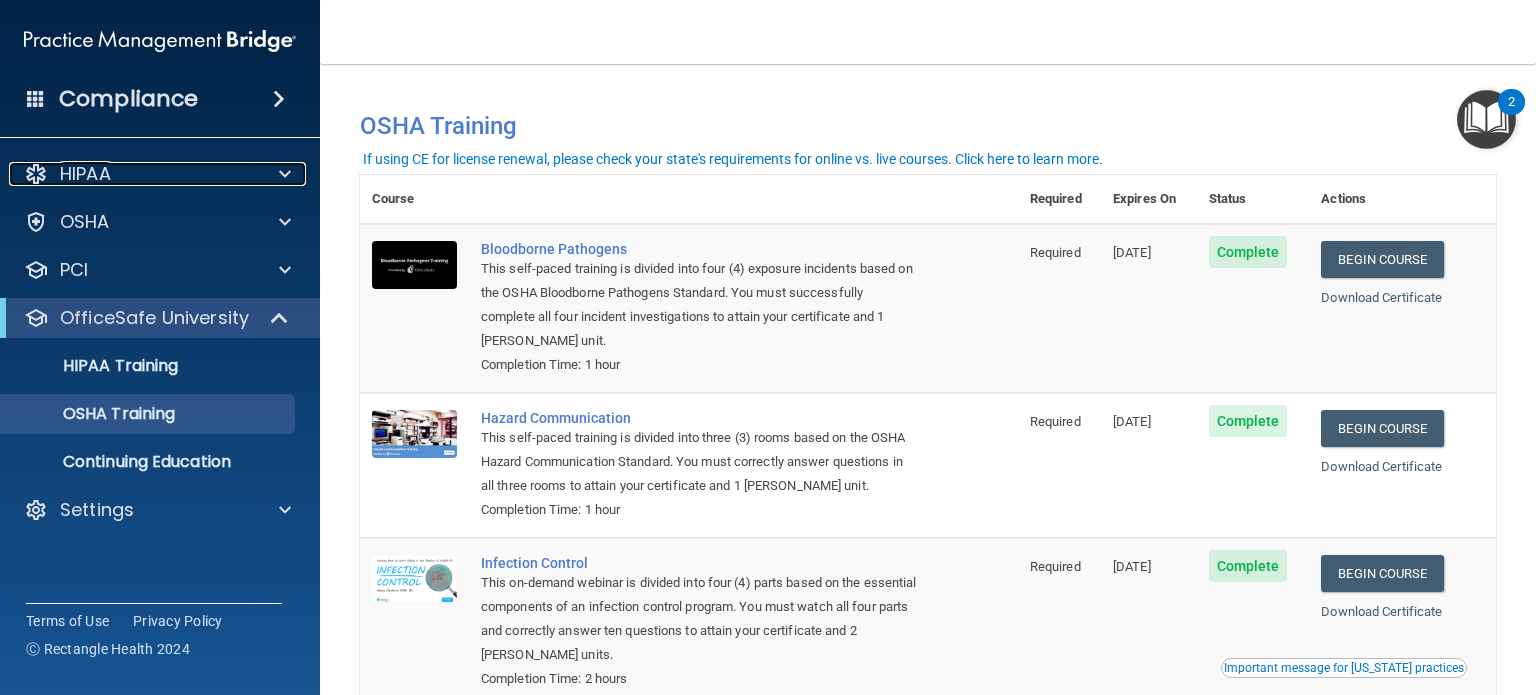
click at [216, 170] on div "HIPAA" at bounding box center [133, 174] width 248 height 24
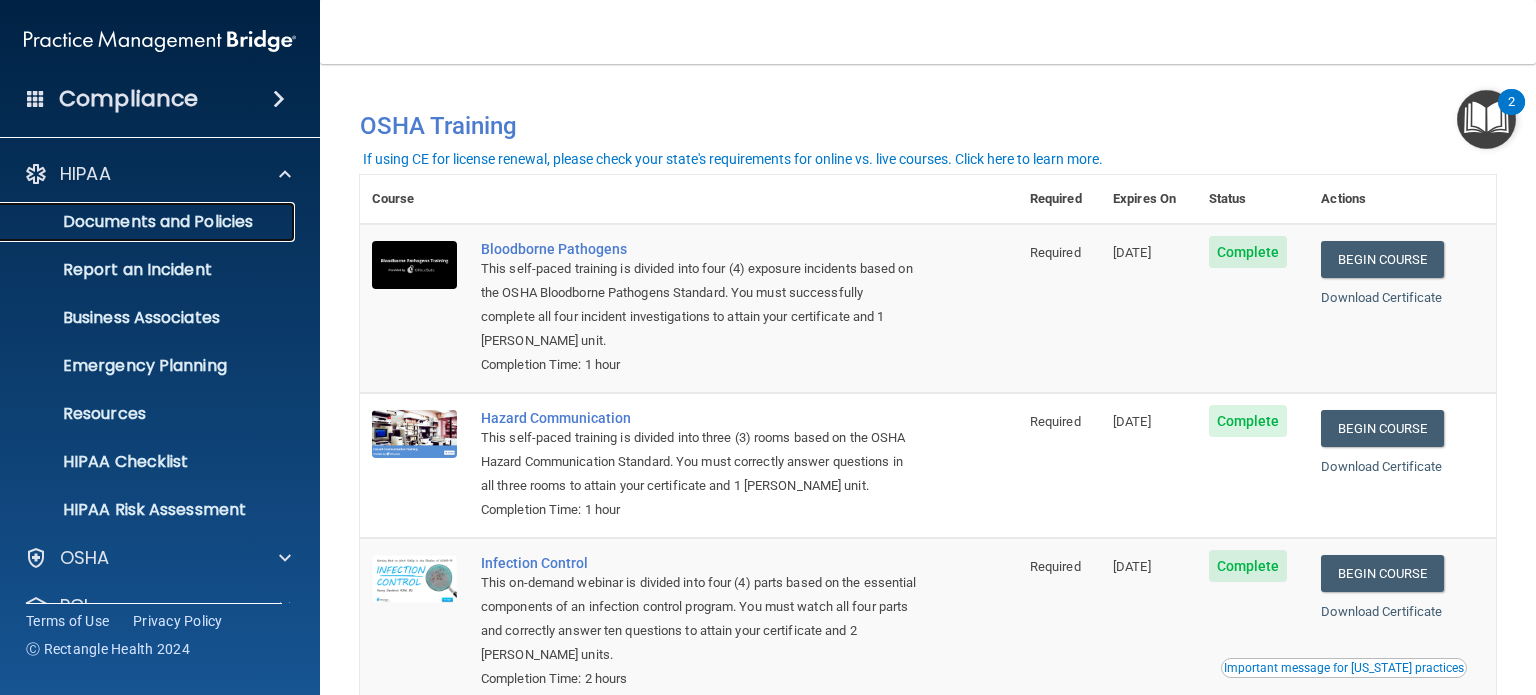
click at [218, 204] on link "Documents and Policies" at bounding box center [137, 222] width 315 height 40
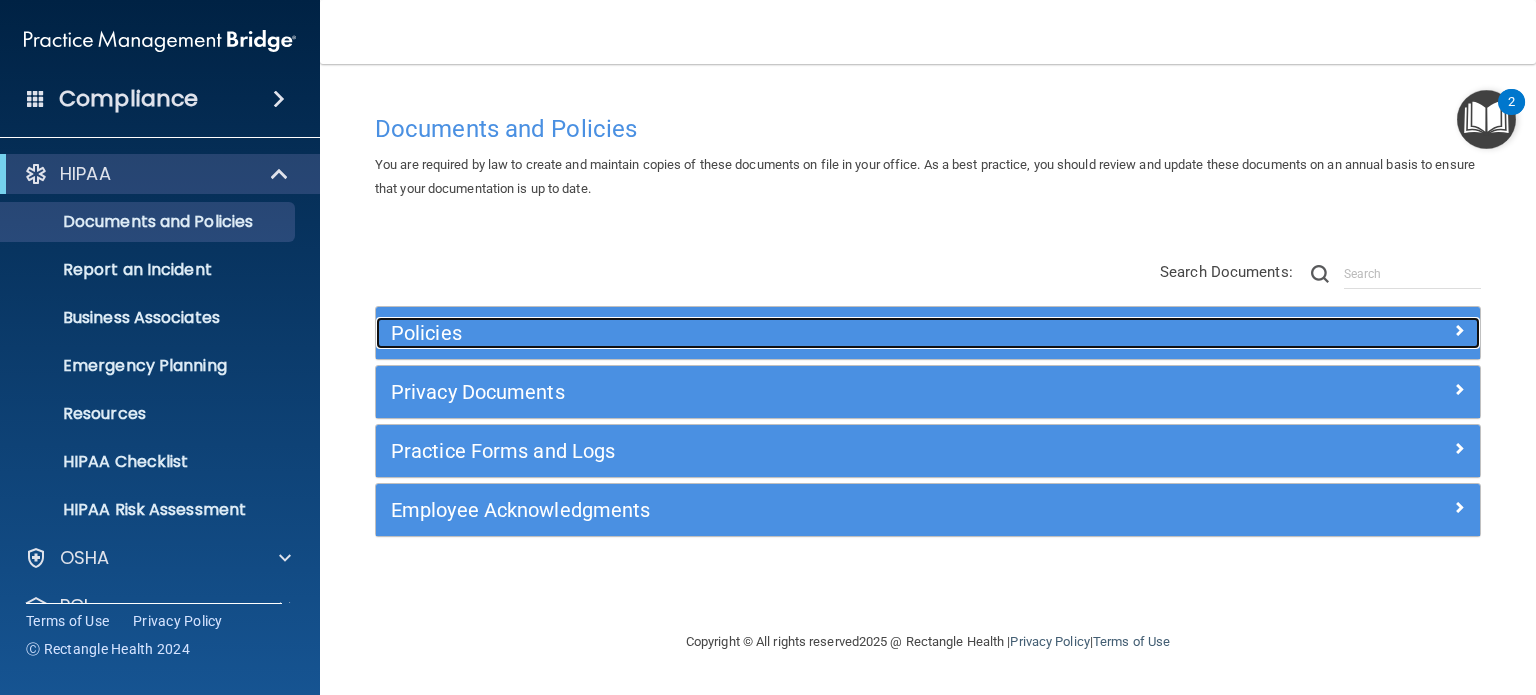
click at [615, 322] on h5 "Policies" at bounding box center [790, 333] width 798 height 22
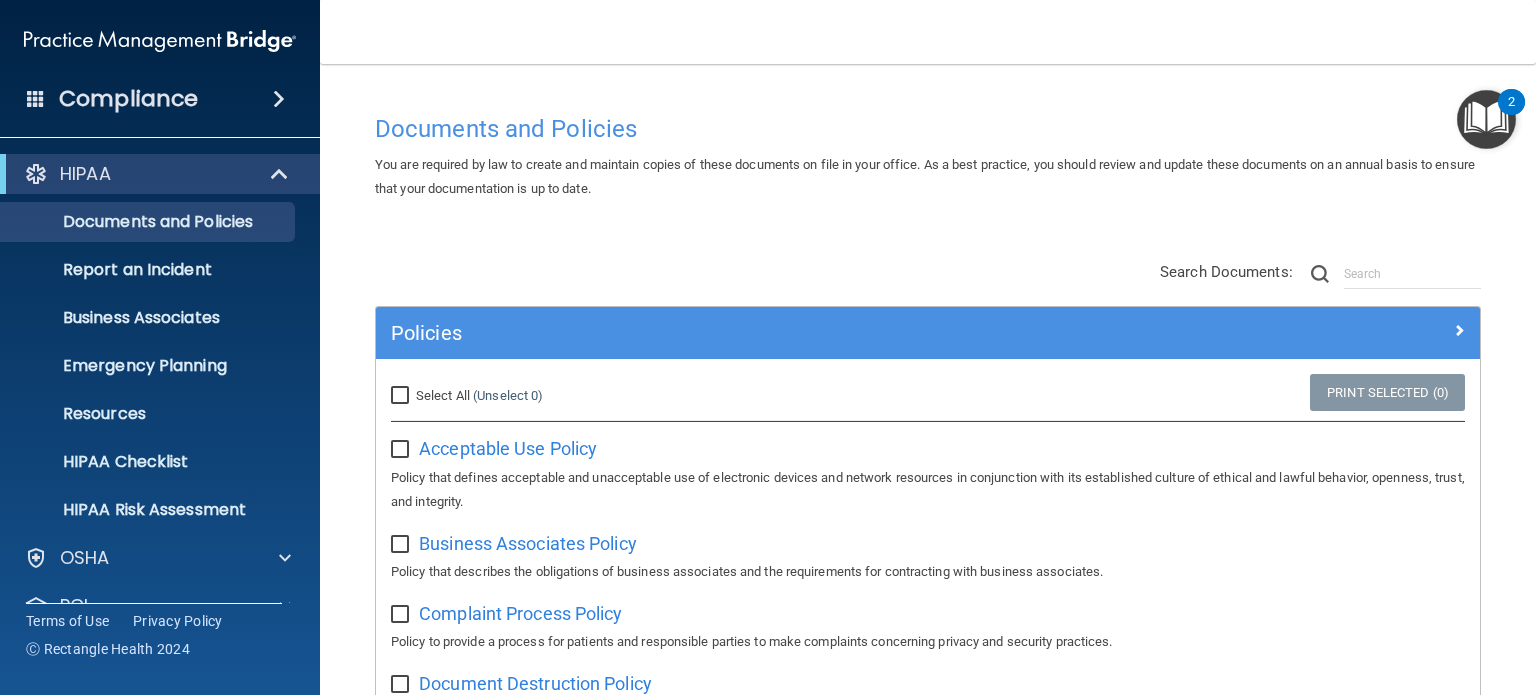
click at [702, 353] on div "Policies" at bounding box center [928, 333] width 1104 height 52
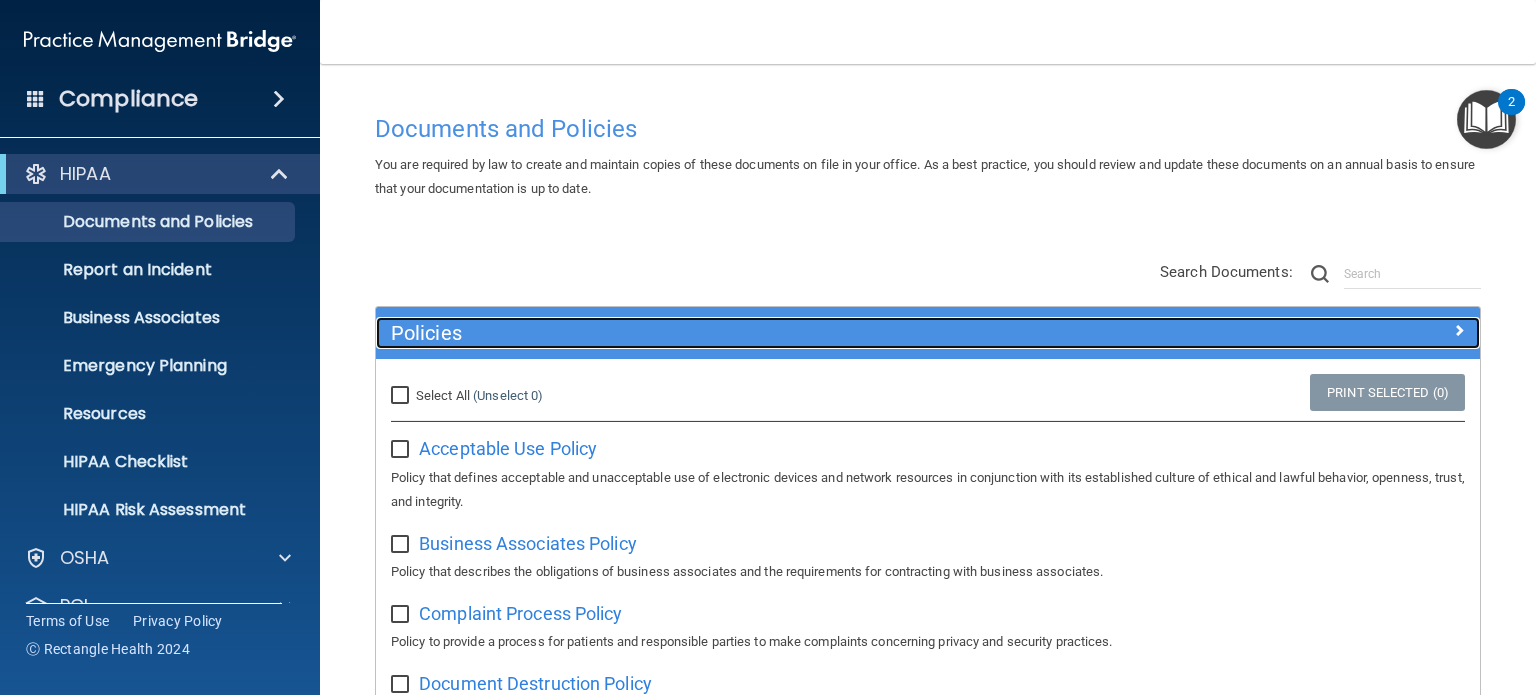
click at [676, 336] on h5 "Policies" at bounding box center [790, 333] width 798 height 22
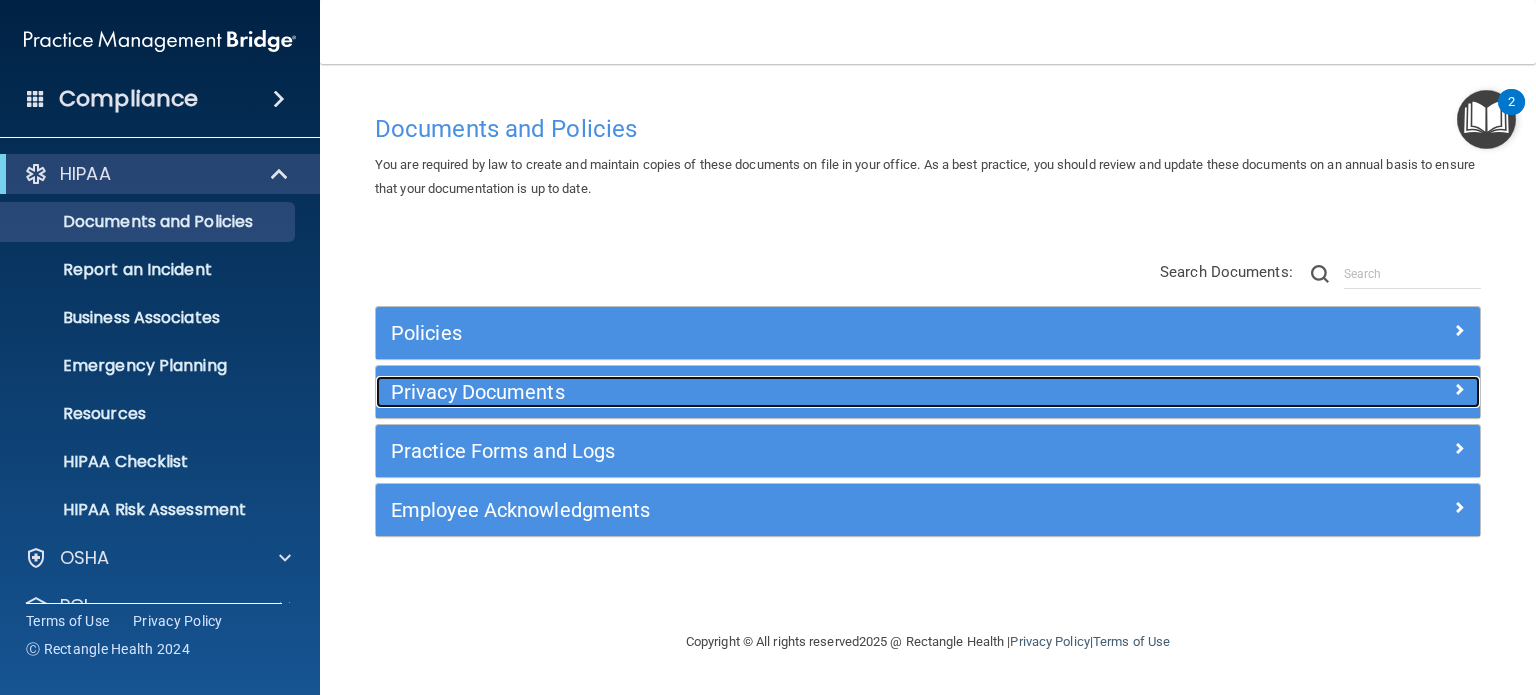
click at [561, 381] on h5 "Privacy Documents" at bounding box center [790, 392] width 798 height 22
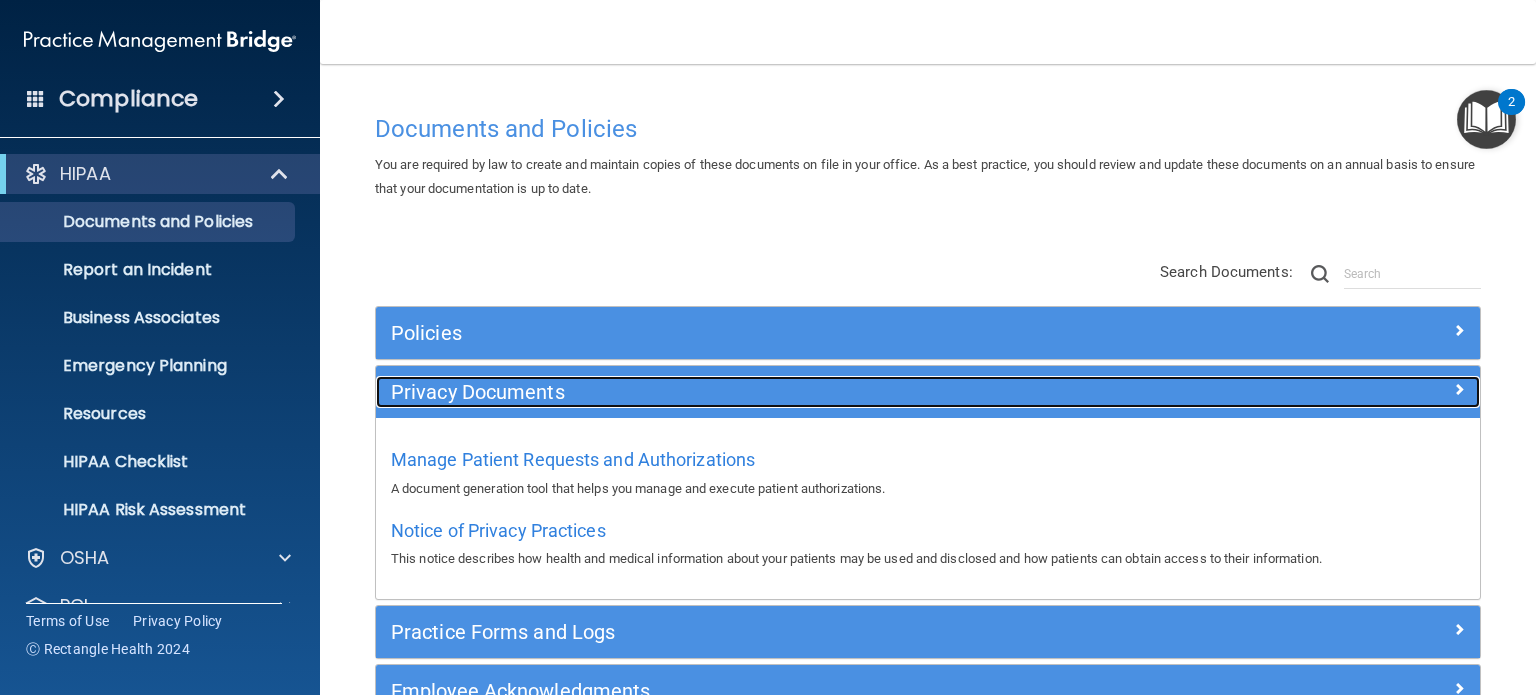
click at [604, 383] on h5 "Privacy Documents" at bounding box center [790, 392] width 798 height 22
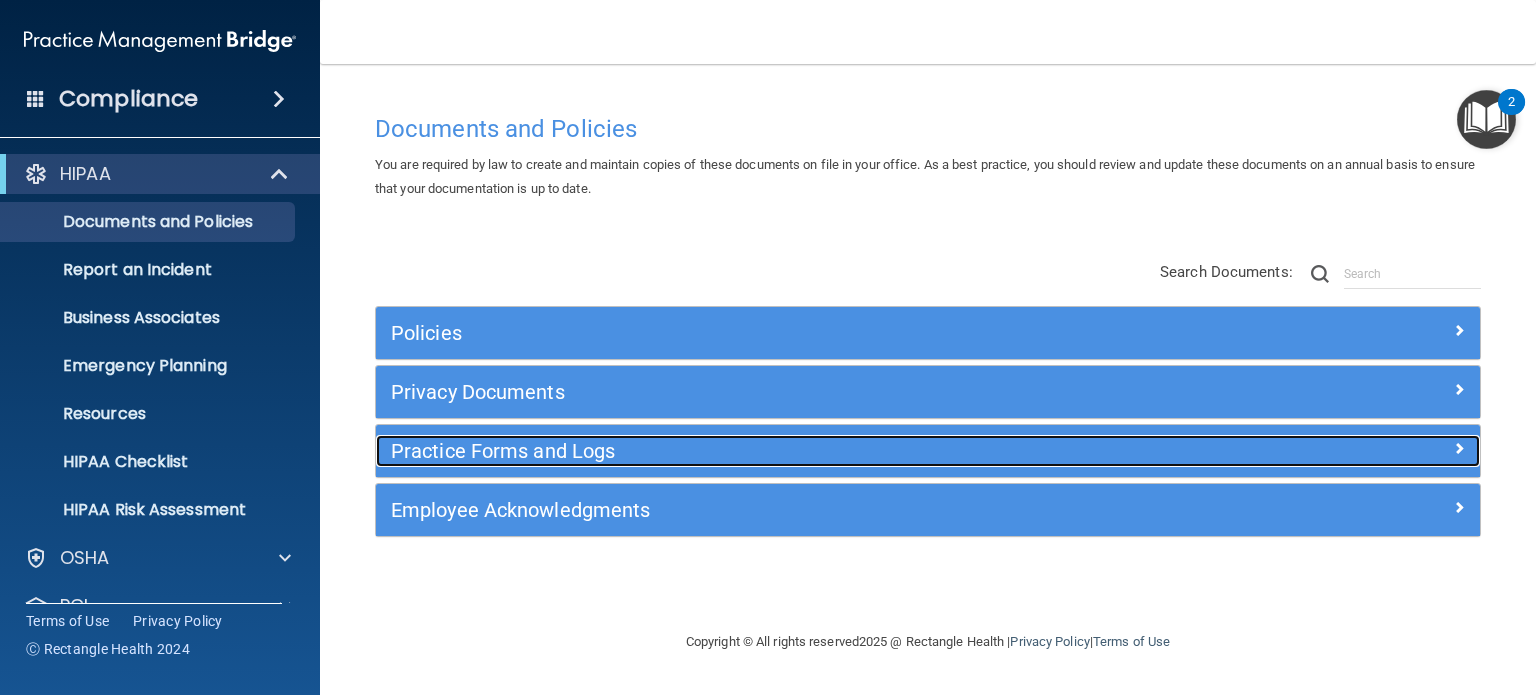
click at [635, 453] on h5 "Practice Forms and Logs" at bounding box center [790, 451] width 798 height 22
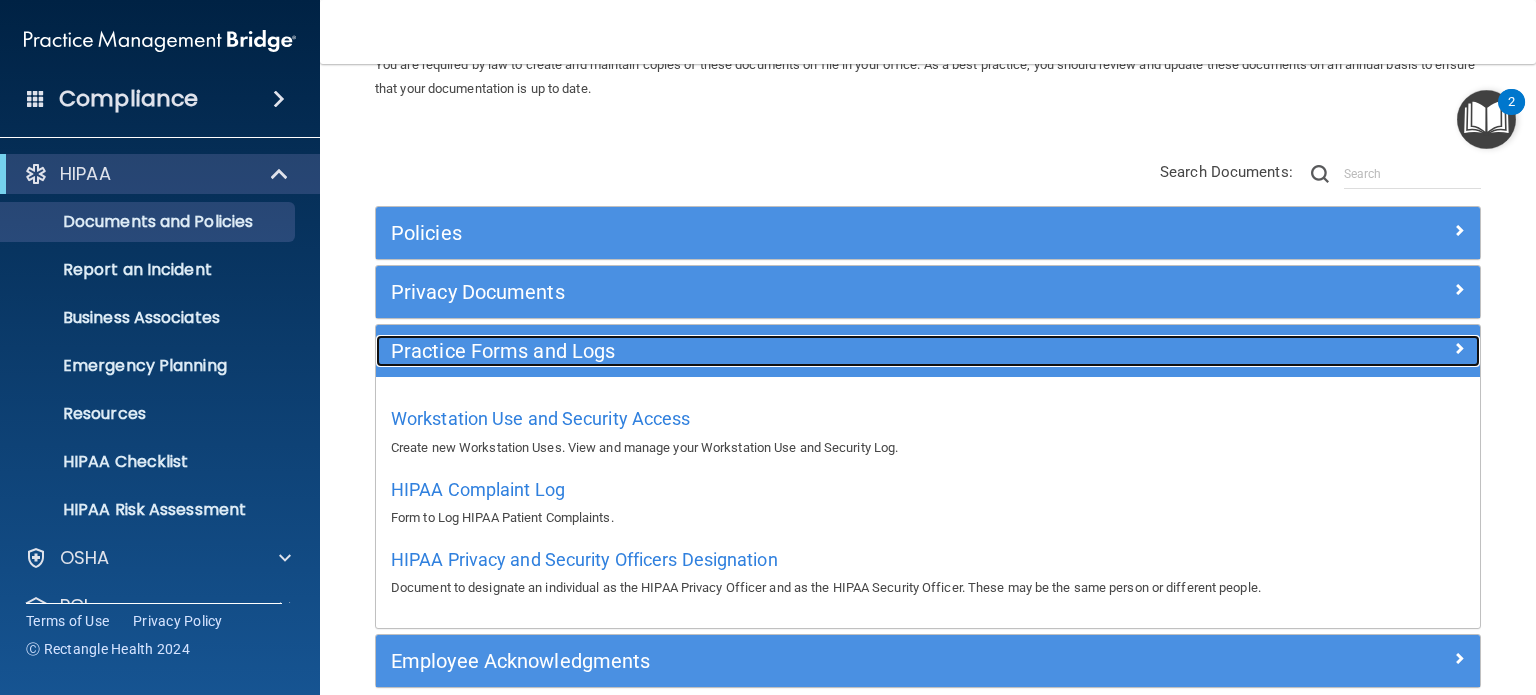
scroll to position [194, 0]
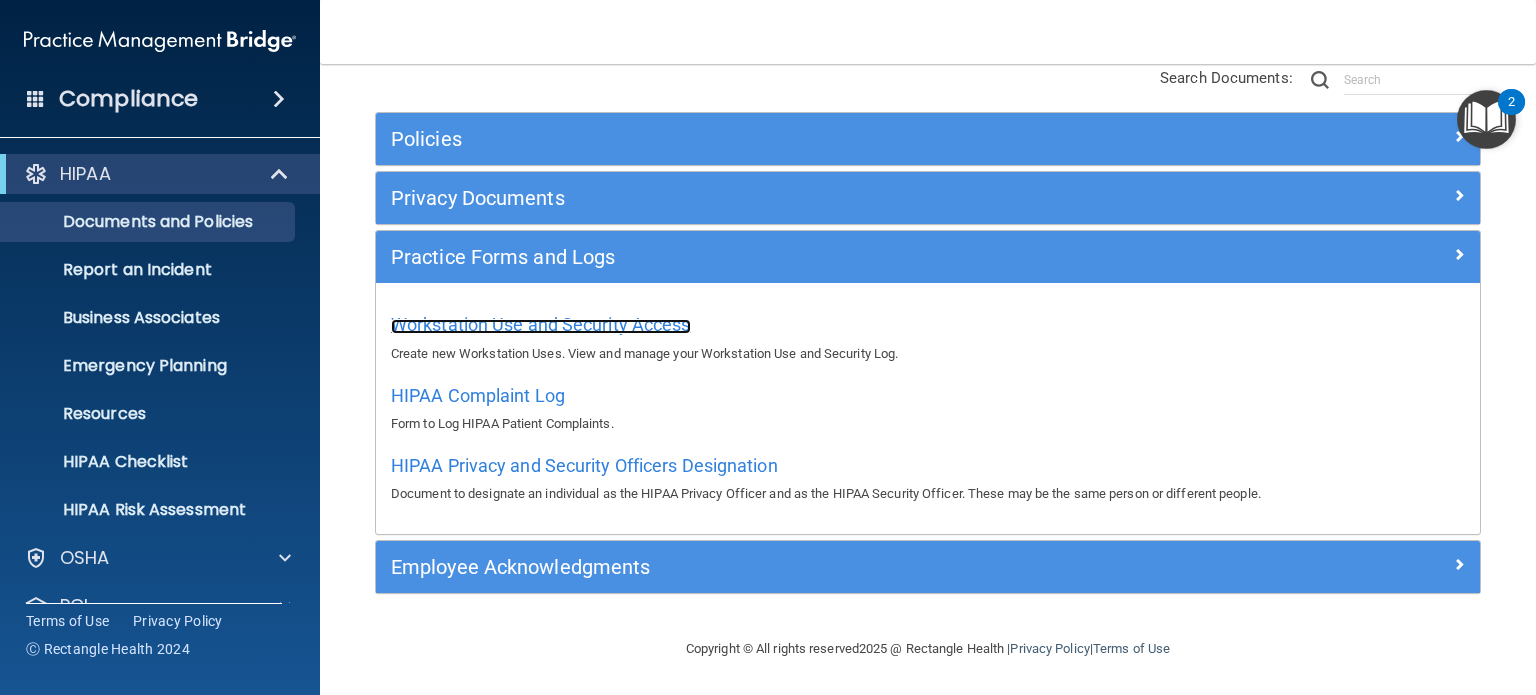
click at [477, 323] on span "Workstation Use and Security Access" at bounding box center [541, 324] width 300 height 21
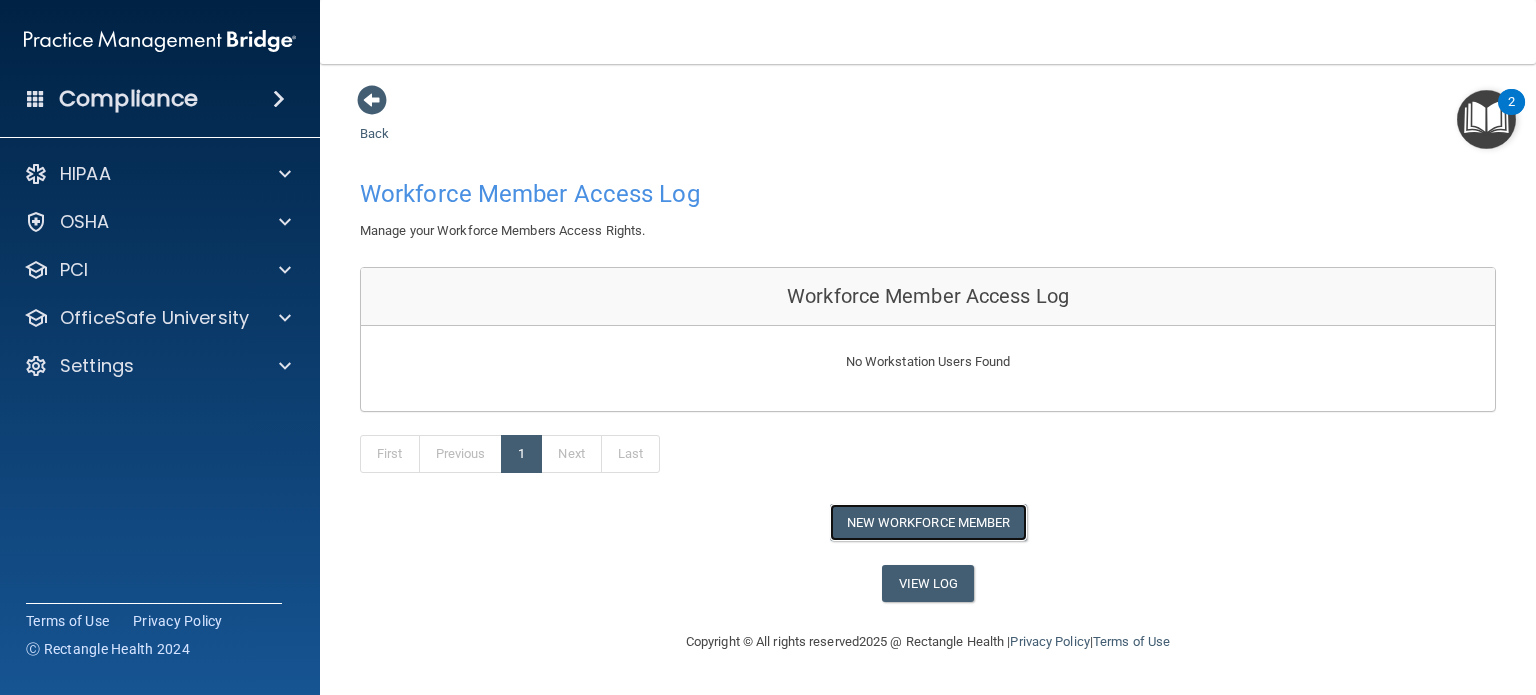
click at [895, 510] on button "New Workforce Member" at bounding box center [928, 522] width 197 height 37
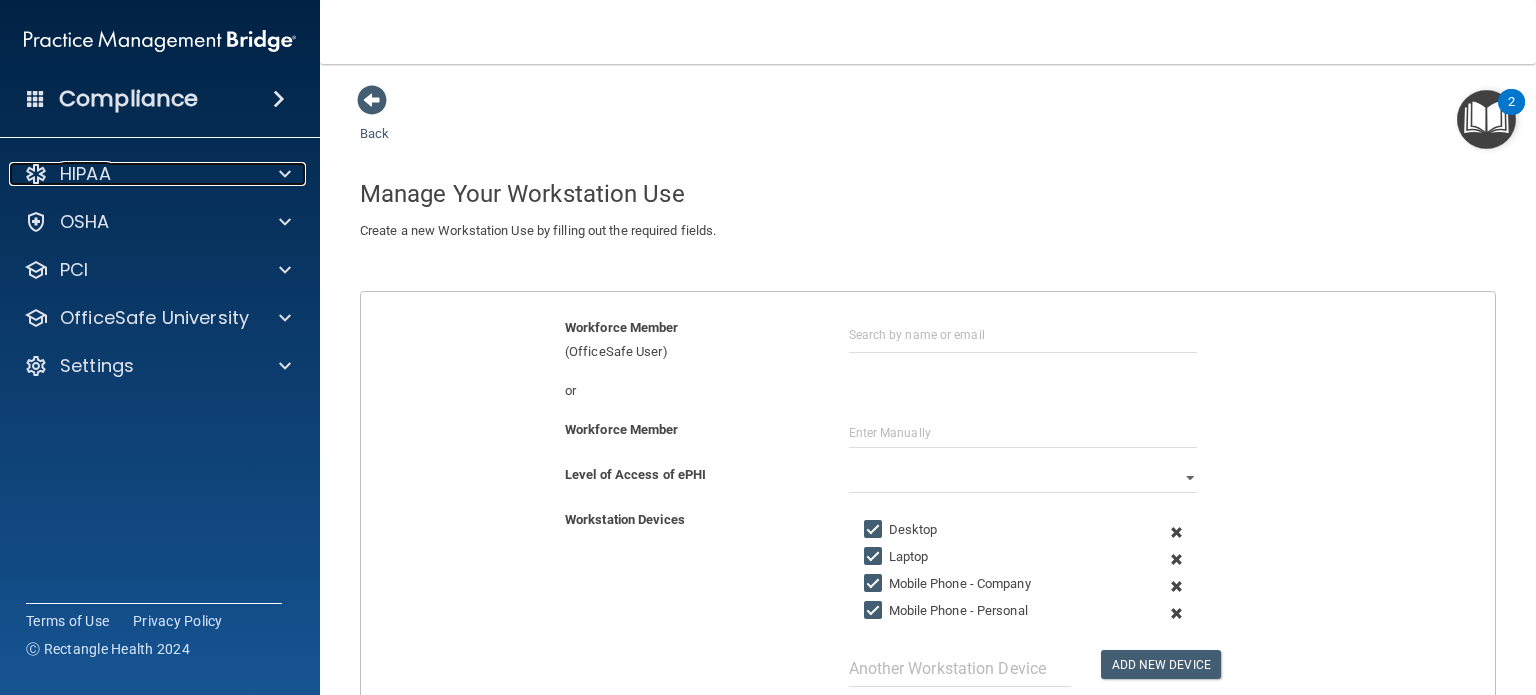
click at [280, 170] on span at bounding box center [285, 174] width 12 height 24
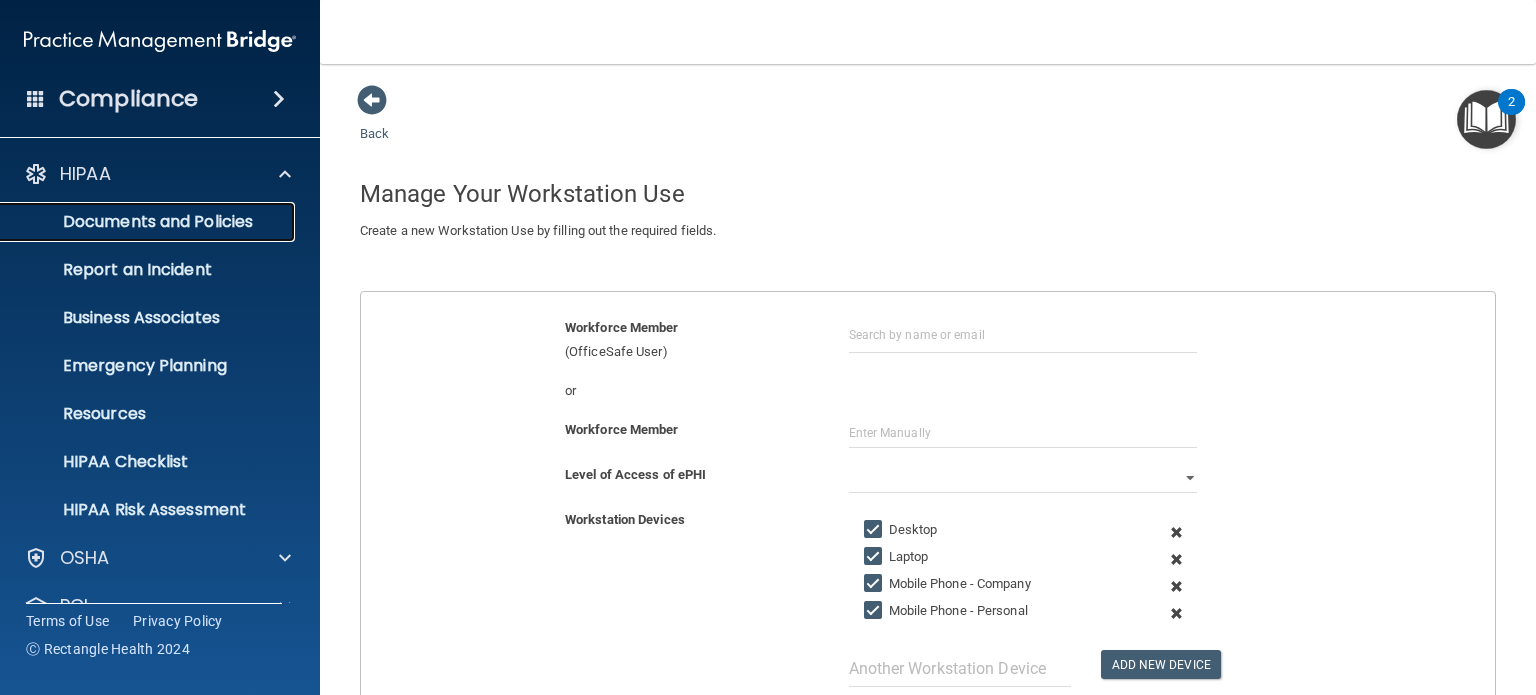
click at [250, 215] on p "Documents and Policies" at bounding box center [149, 222] width 273 height 20
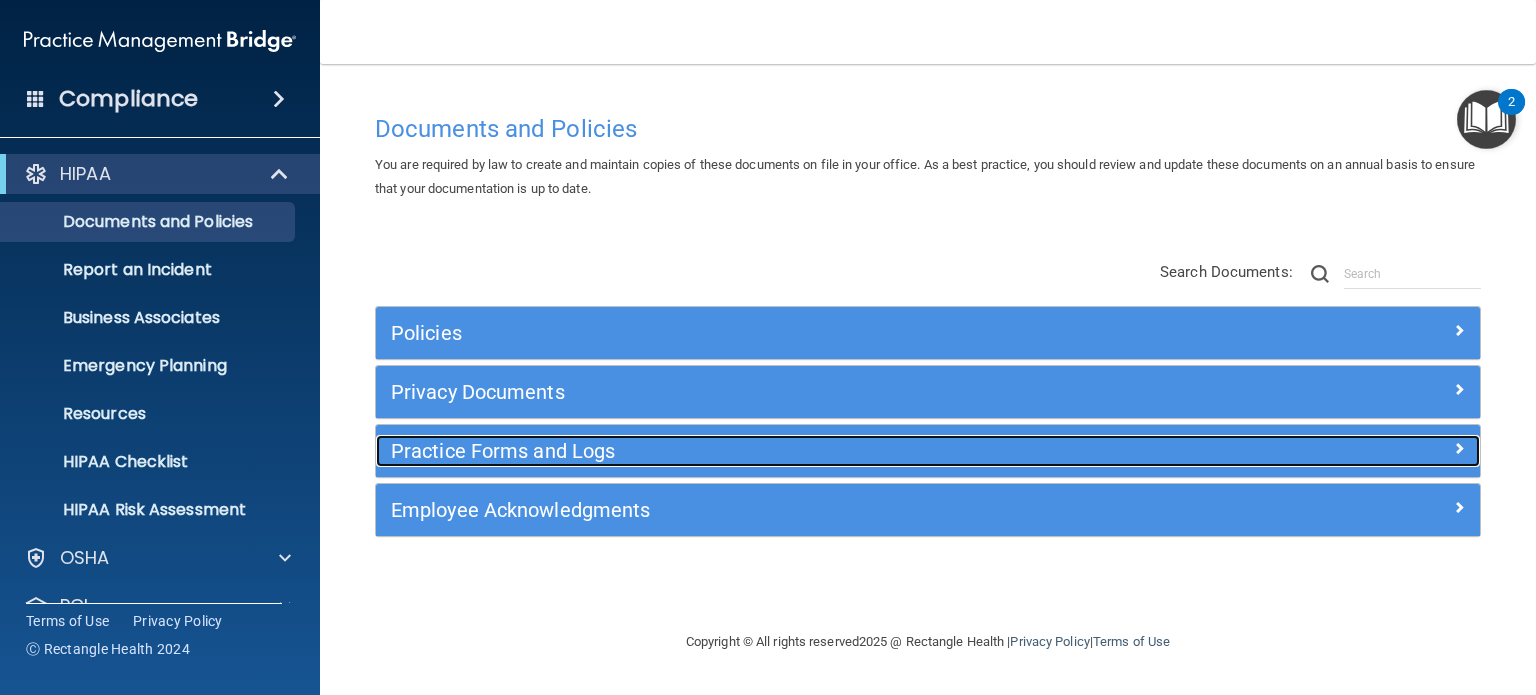
click at [620, 455] on h5 "Practice Forms and Logs" at bounding box center [790, 451] width 798 height 22
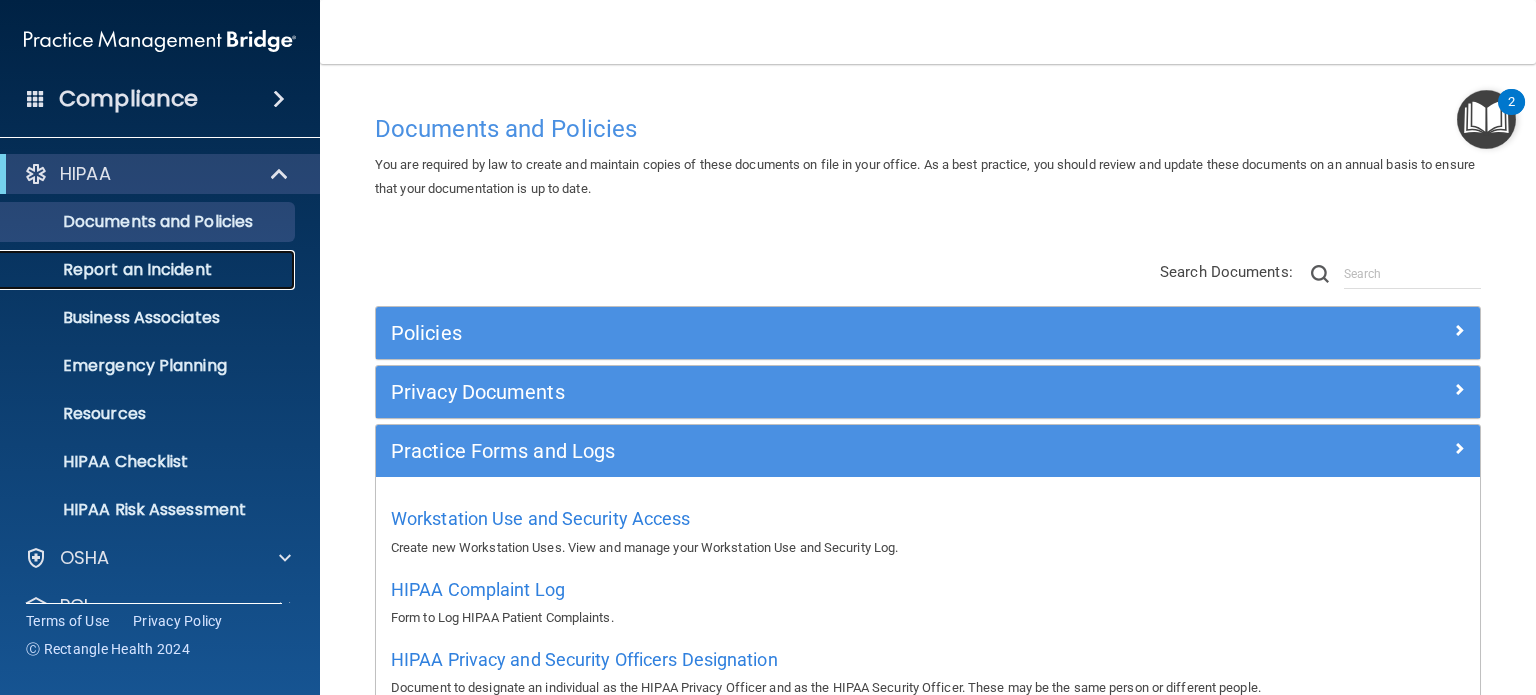
click at [180, 270] on p "Report an Incident" at bounding box center [149, 270] width 273 height 20
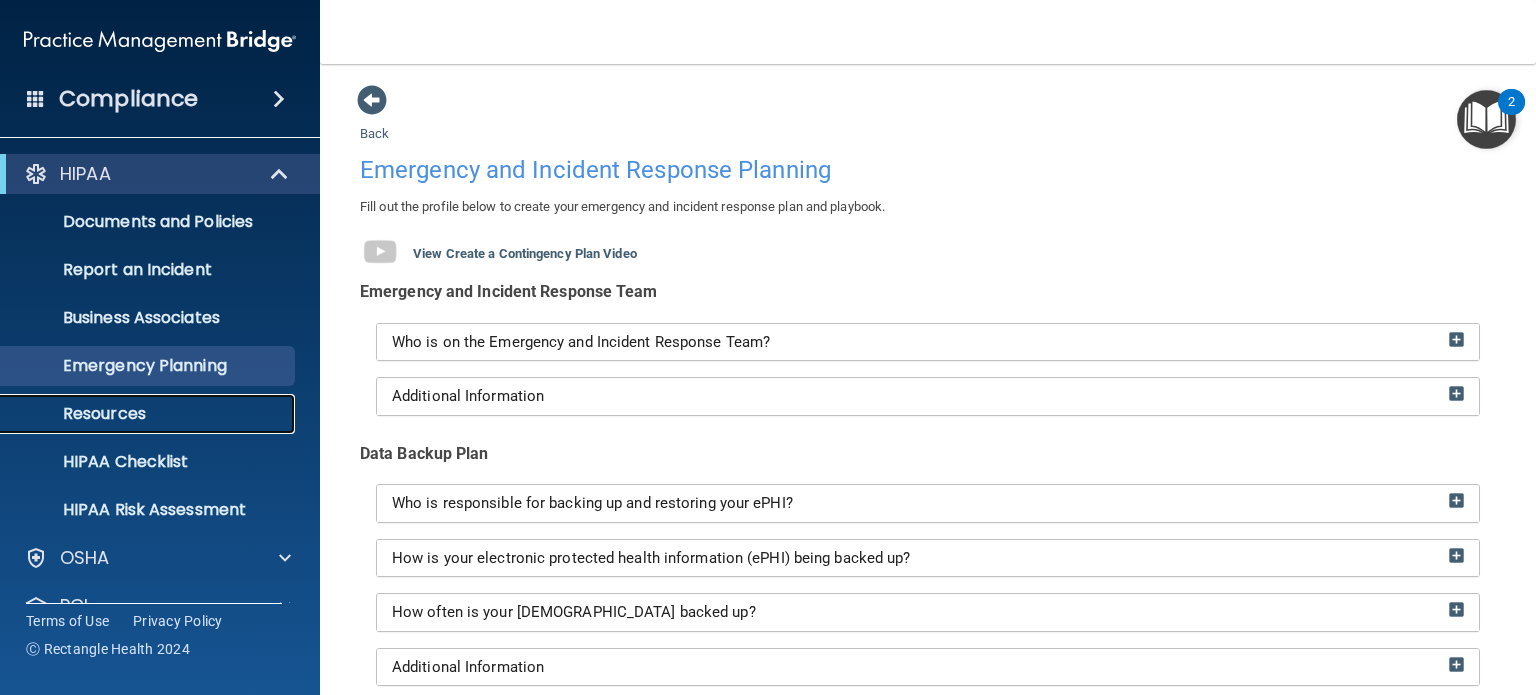
click at [122, 415] on p "Resources" at bounding box center [149, 414] width 273 height 20
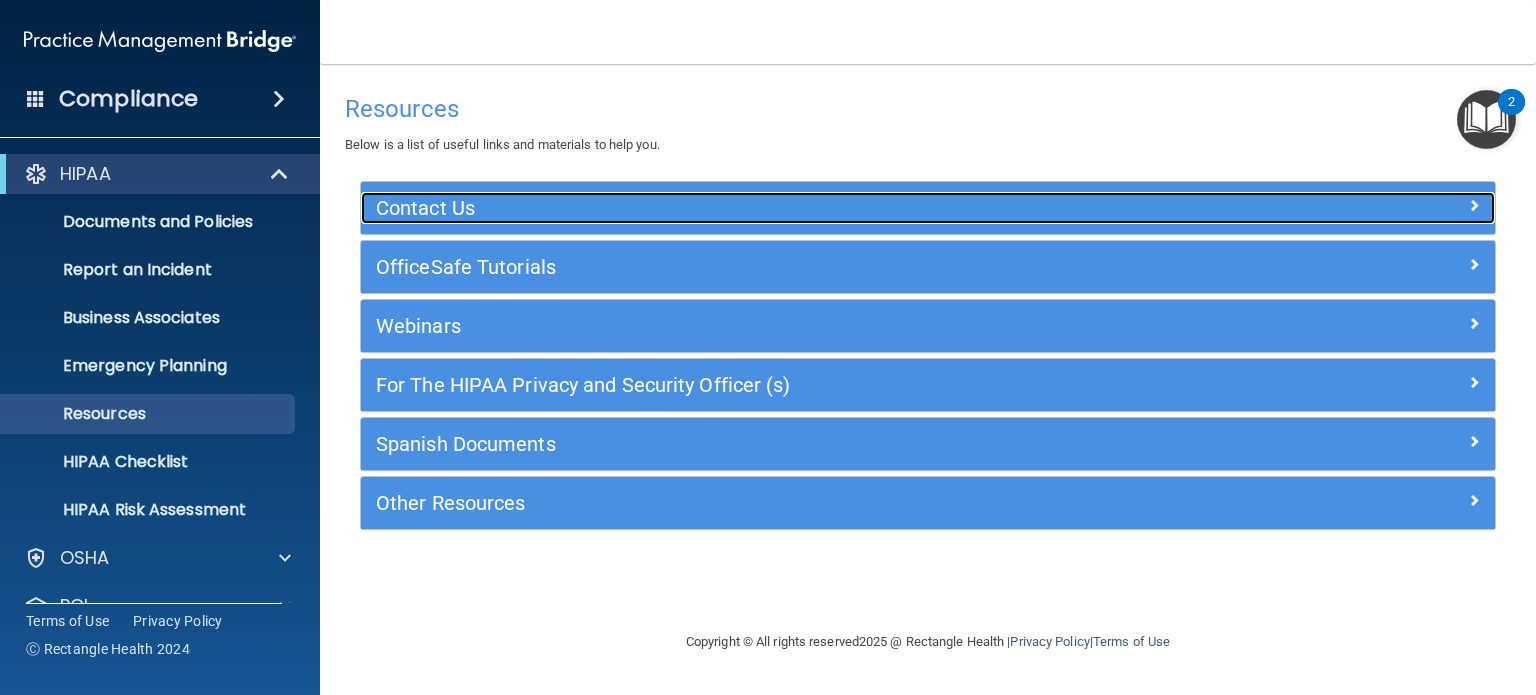
click at [610, 205] on h5 "Contact Us" at bounding box center [786, 208] width 821 height 22
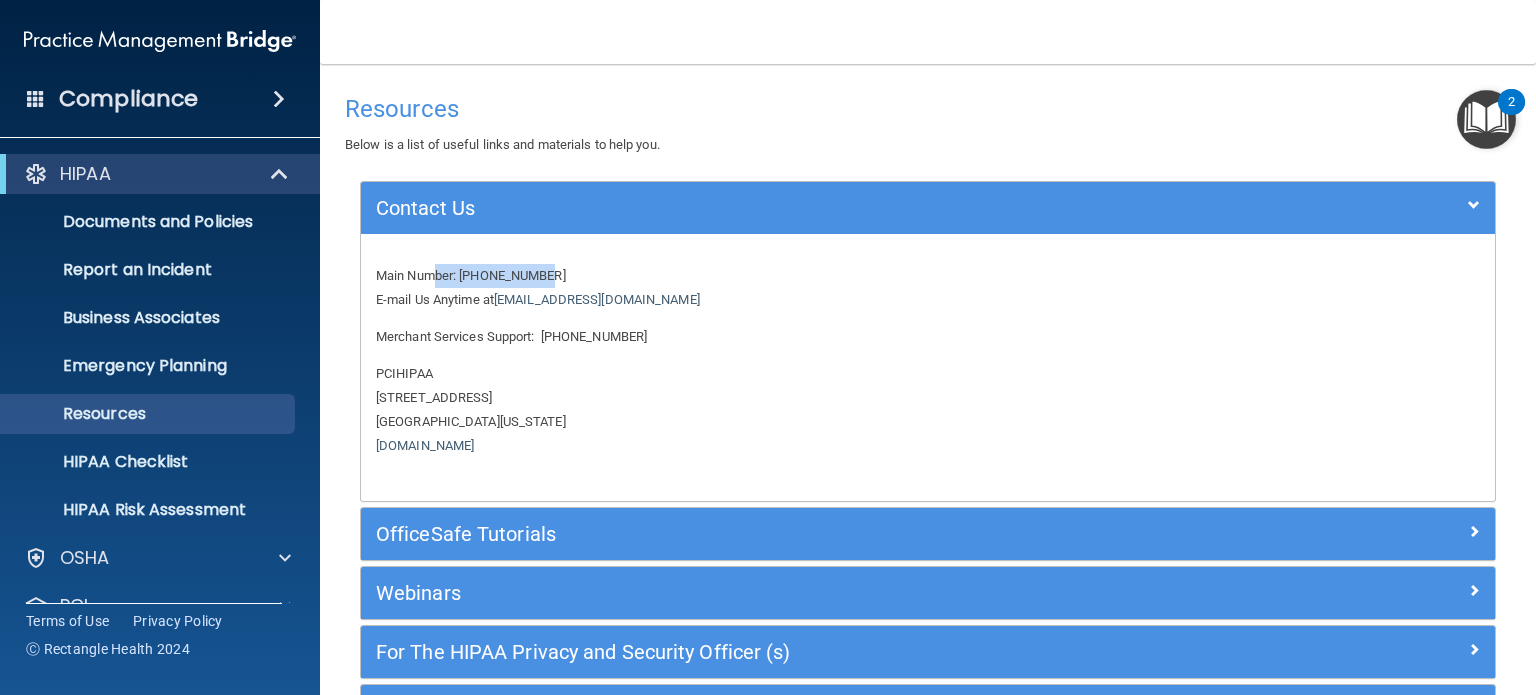
drag, startPoint x: 555, startPoint y: 276, endPoint x: 439, endPoint y: 275, distance: 116.0
click at [439, 275] on p "Main Number: 800-588-0254 E-mail Us Anytime at support@pcihipaa.com" at bounding box center [928, 288] width 1104 height 48
drag, startPoint x: 489, startPoint y: 295, endPoint x: 654, endPoint y: 304, distance: 165.2
click at [654, 304] on p "Main Number: 800-588-0254 E-mail Us Anytime at support@pcihipaa.com" at bounding box center [928, 288] width 1104 height 48
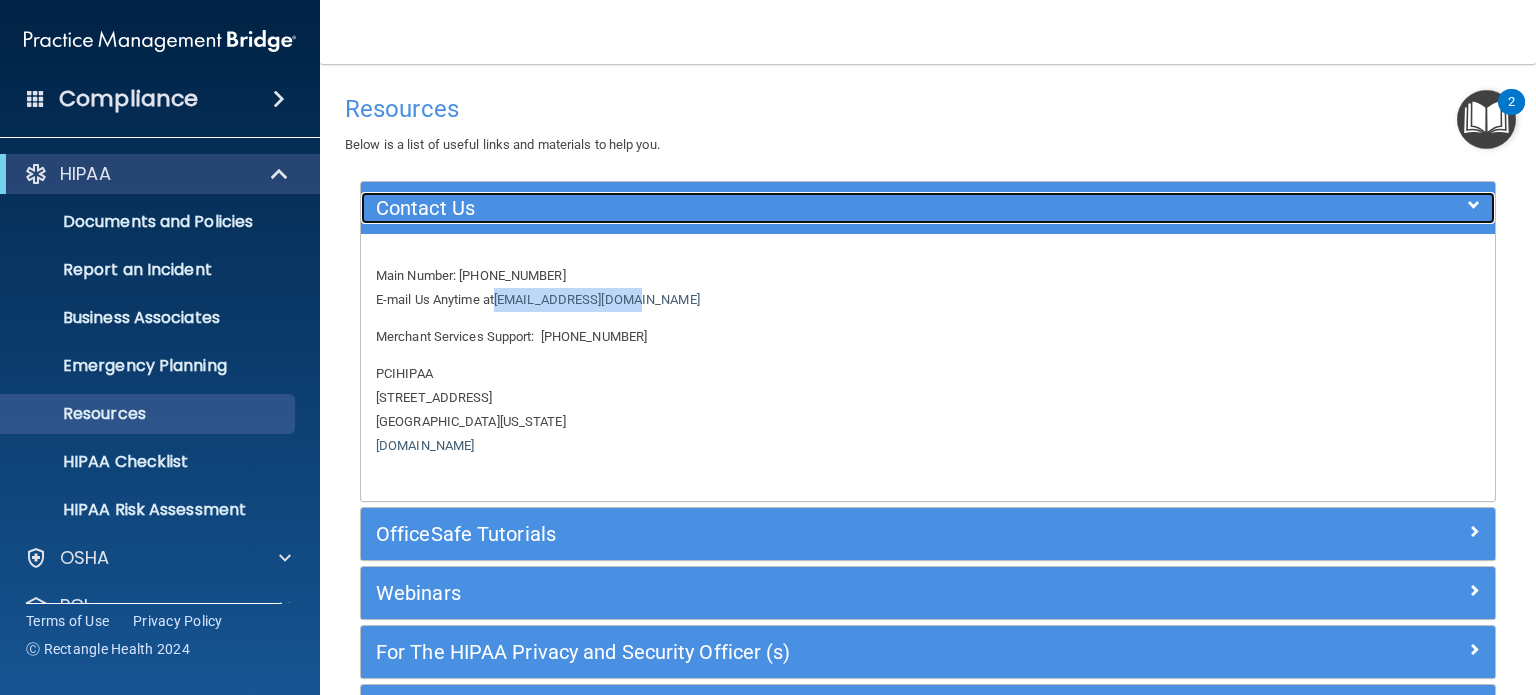
click at [778, 208] on h5 "Contact Us" at bounding box center [786, 208] width 821 height 22
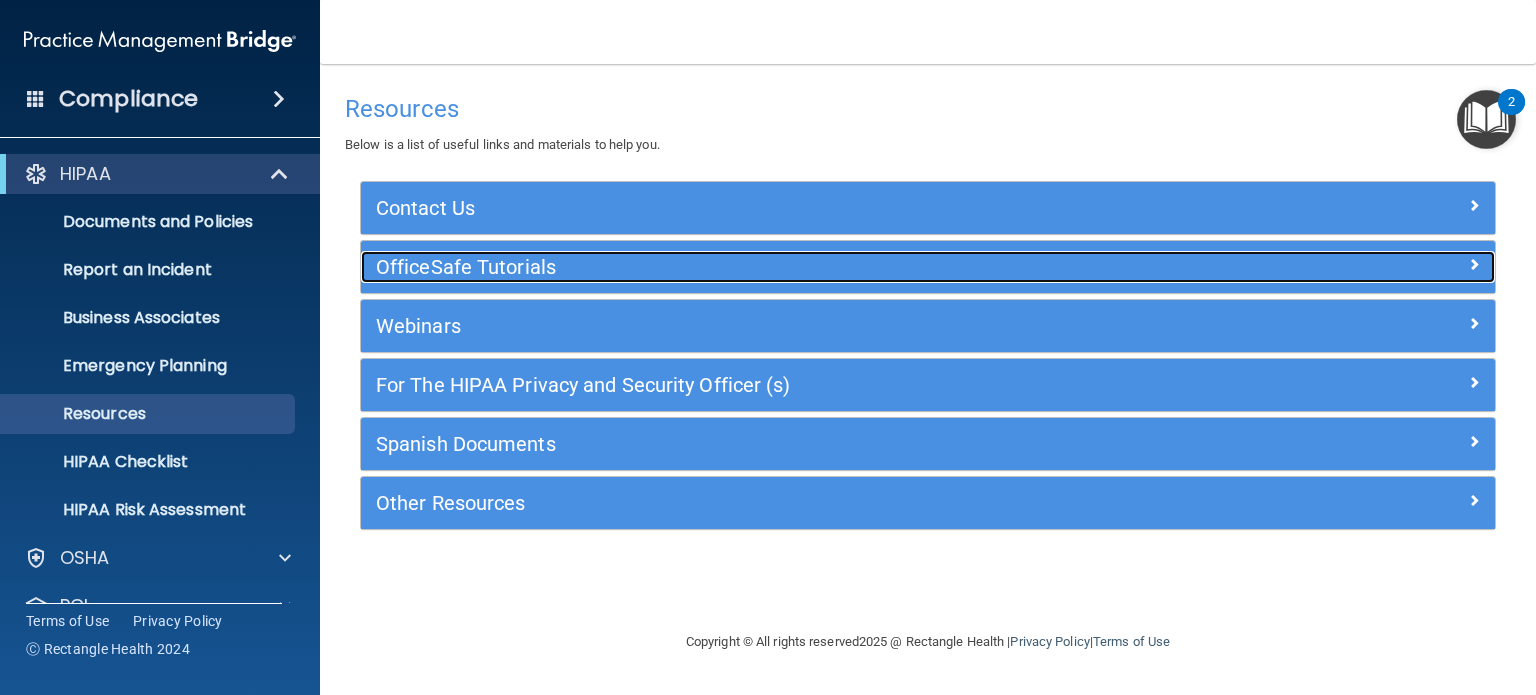
click at [776, 265] on h5 "OfficeSafe Tutorials" at bounding box center [786, 267] width 821 height 22
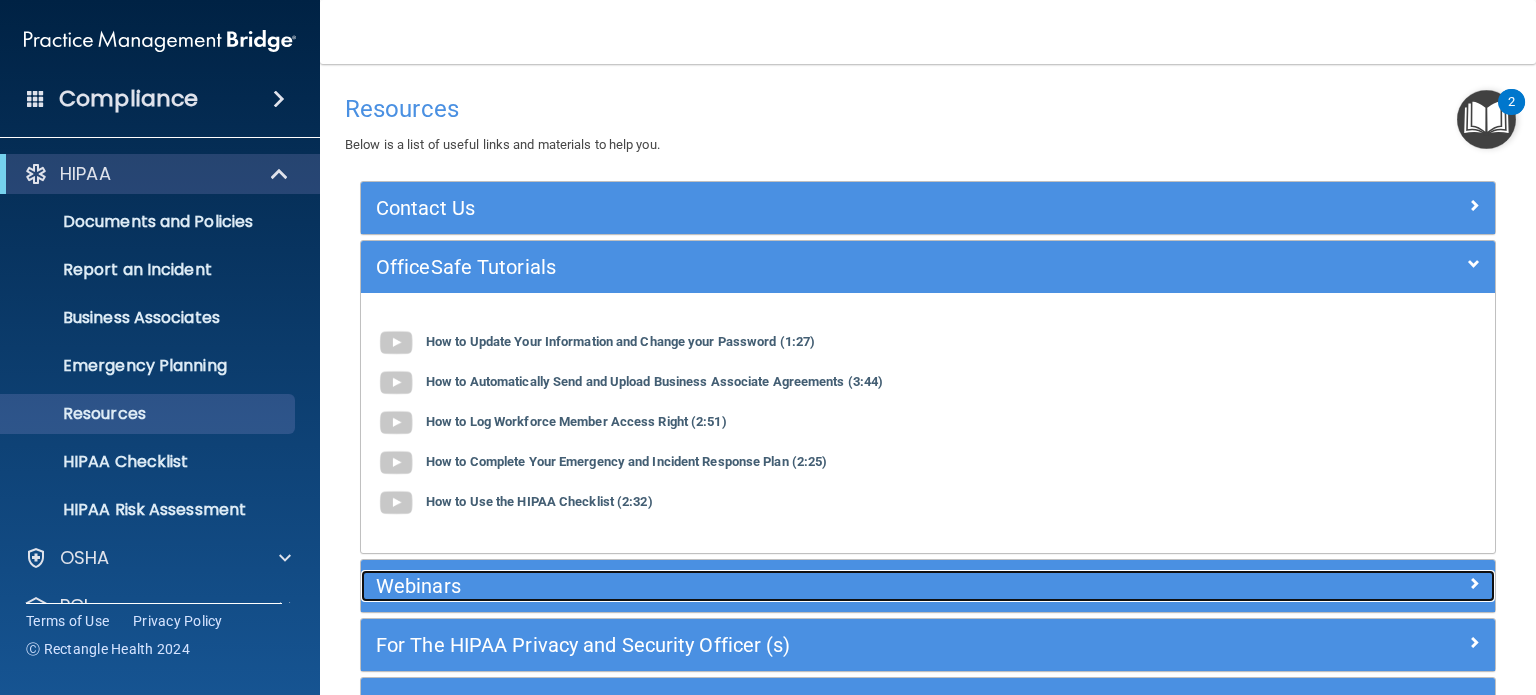
click at [767, 578] on h5 "Webinars" at bounding box center [786, 586] width 821 height 22
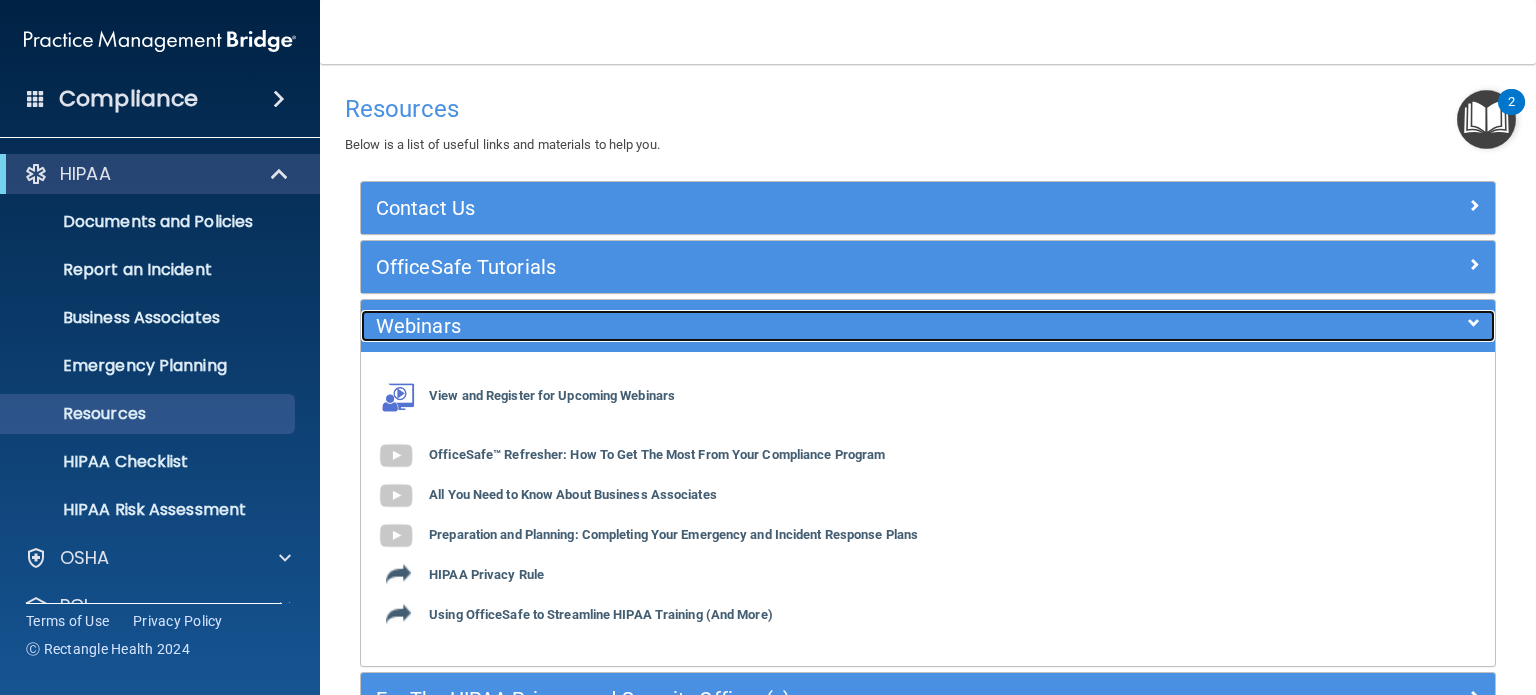
click at [792, 325] on h5 "Webinars" at bounding box center [786, 326] width 821 height 22
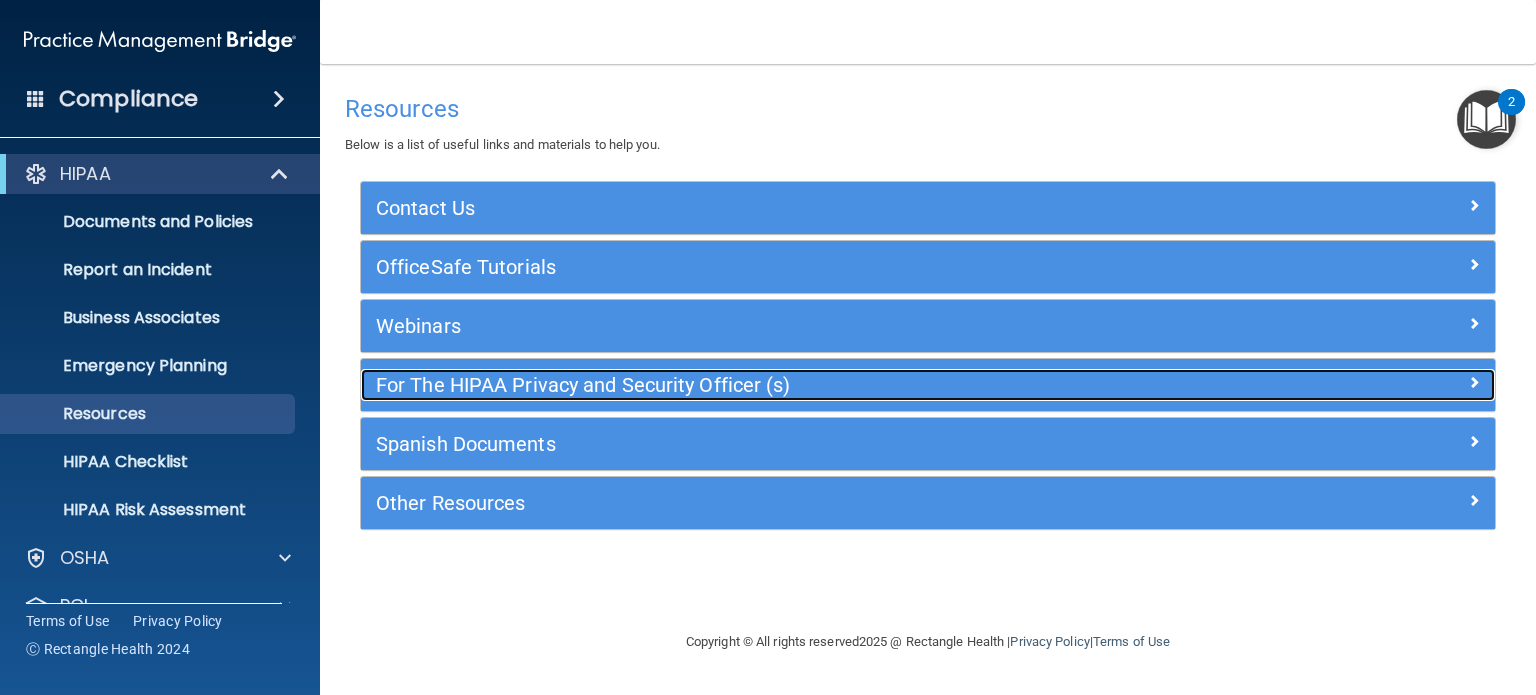
click at [707, 374] on h5 "For The HIPAA Privacy and Security Officer (s)" at bounding box center [786, 385] width 821 height 22
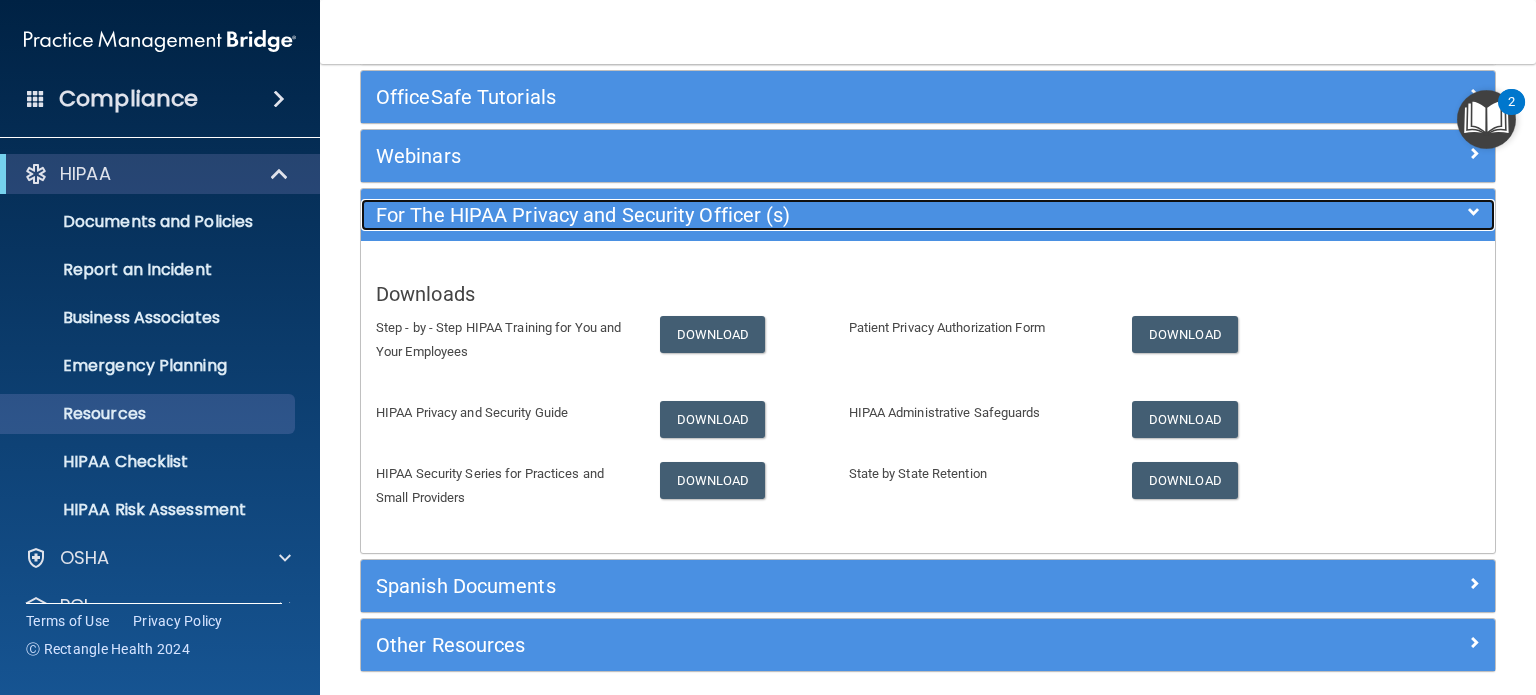
scroll to position [200, 0]
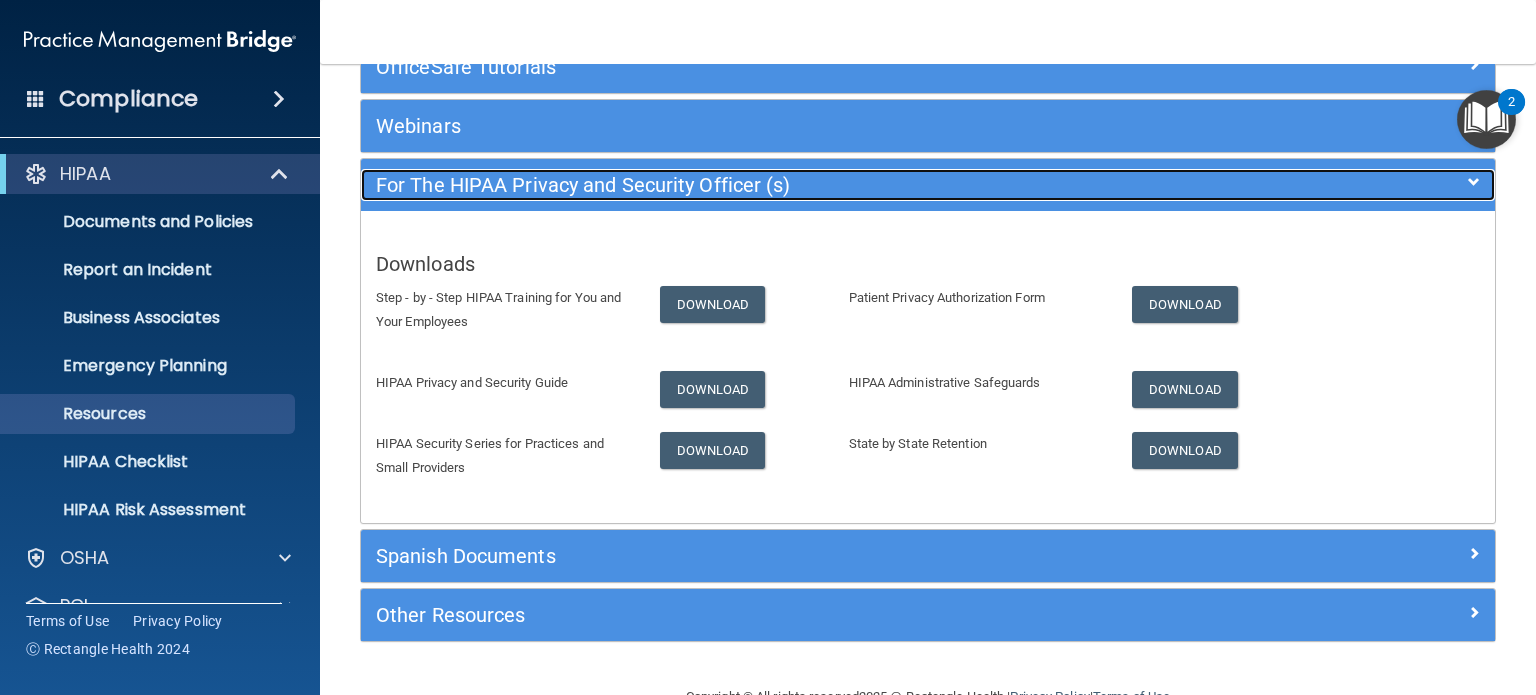
click at [920, 186] on h5 "For The HIPAA Privacy and Security Officer (s)" at bounding box center [786, 185] width 821 height 22
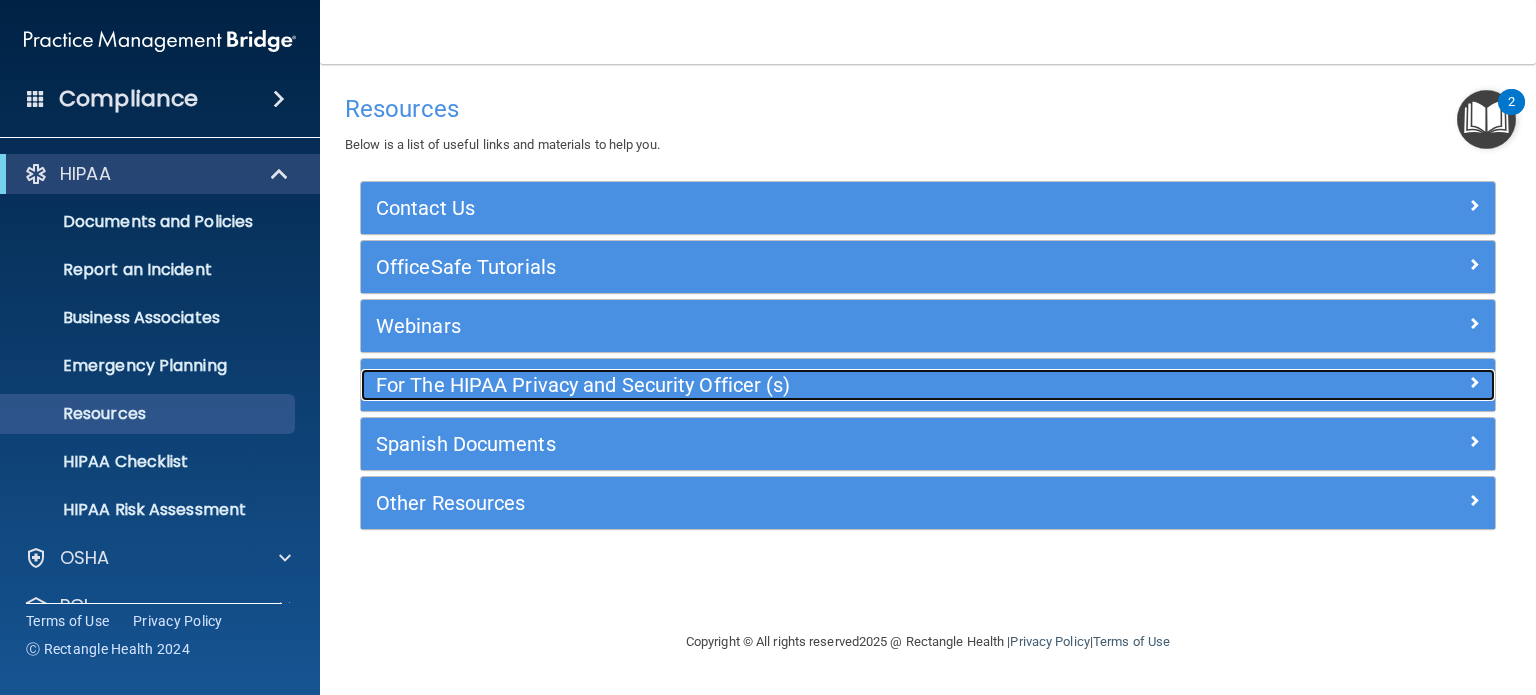
scroll to position [0, 0]
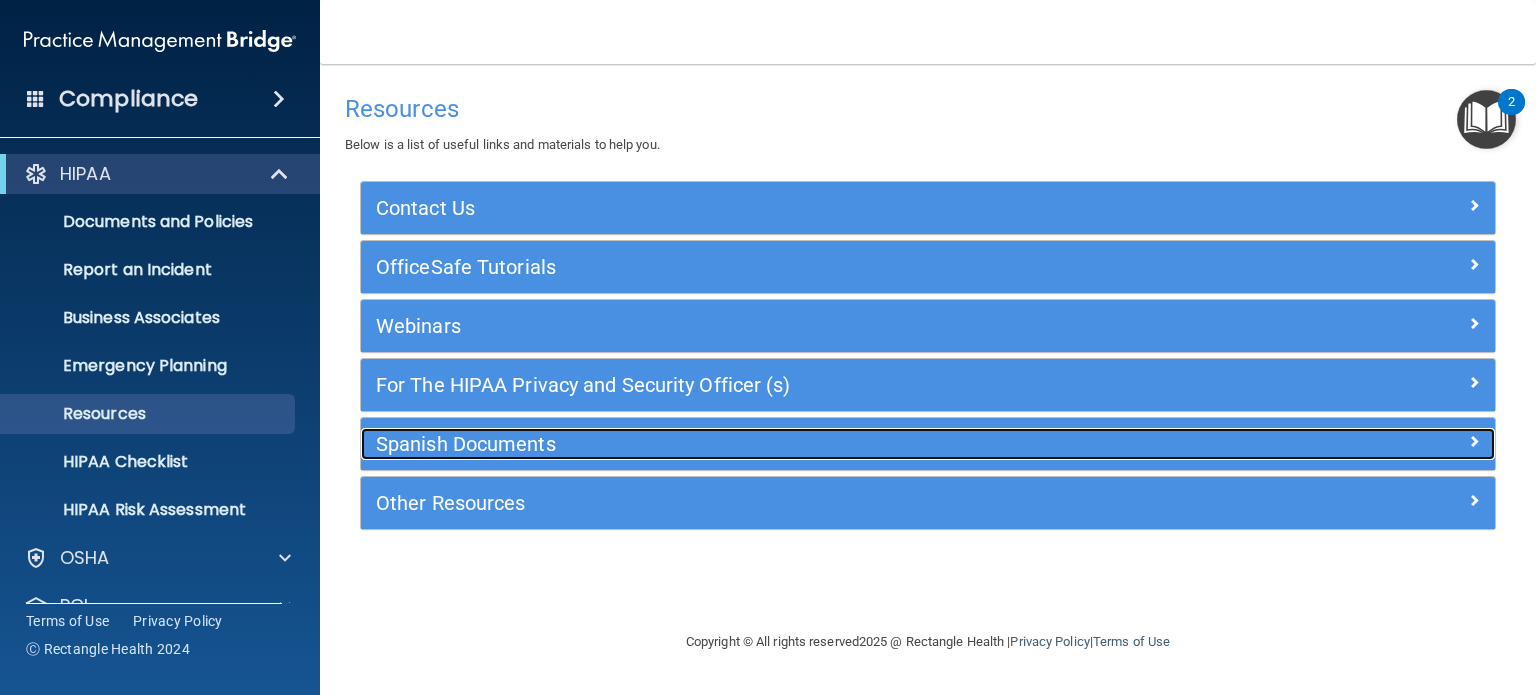
click at [600, 444] on h5 "Spanish Documents" at bounding box center [786, 444] width 821 height 22
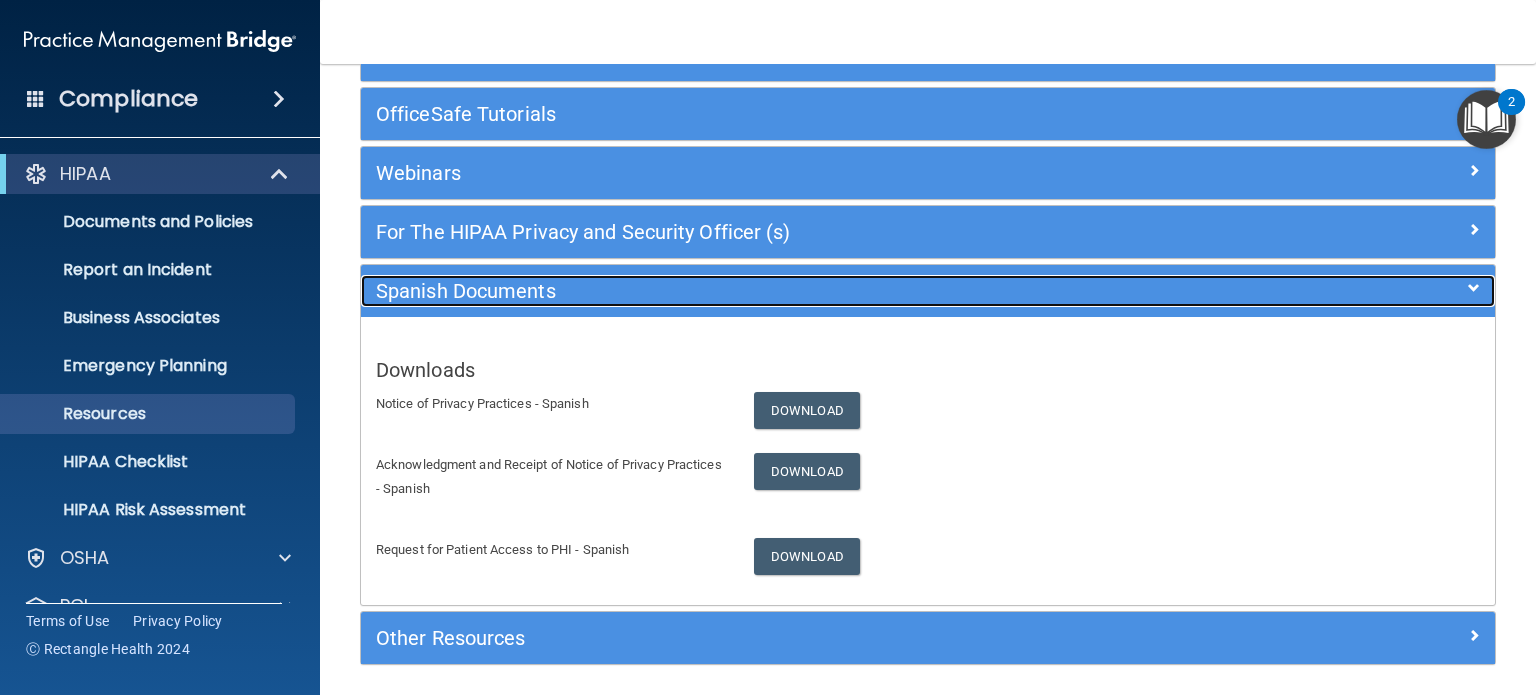
scroll to position [200, 0]
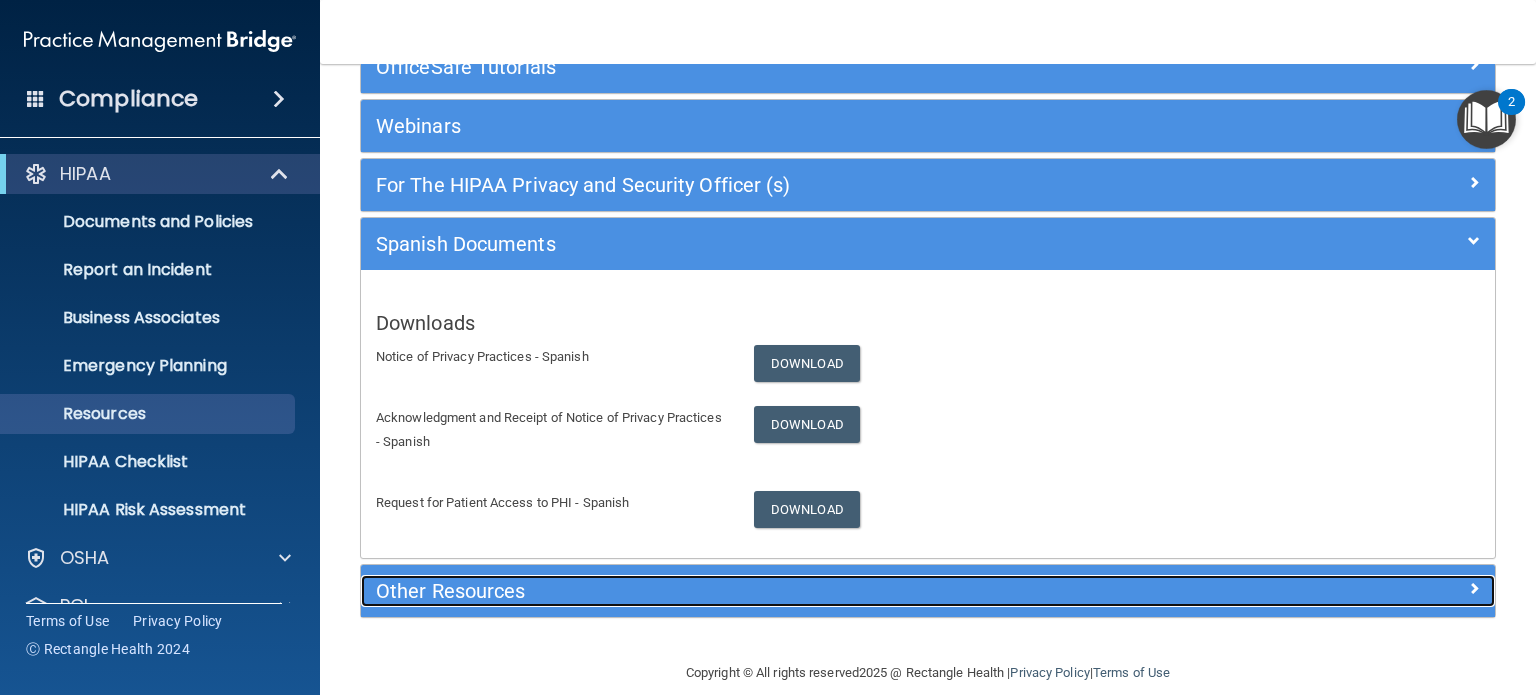
click at [625, 587] on h5 "Other Resources" at bounding box center [786, 591] width 821 height 22
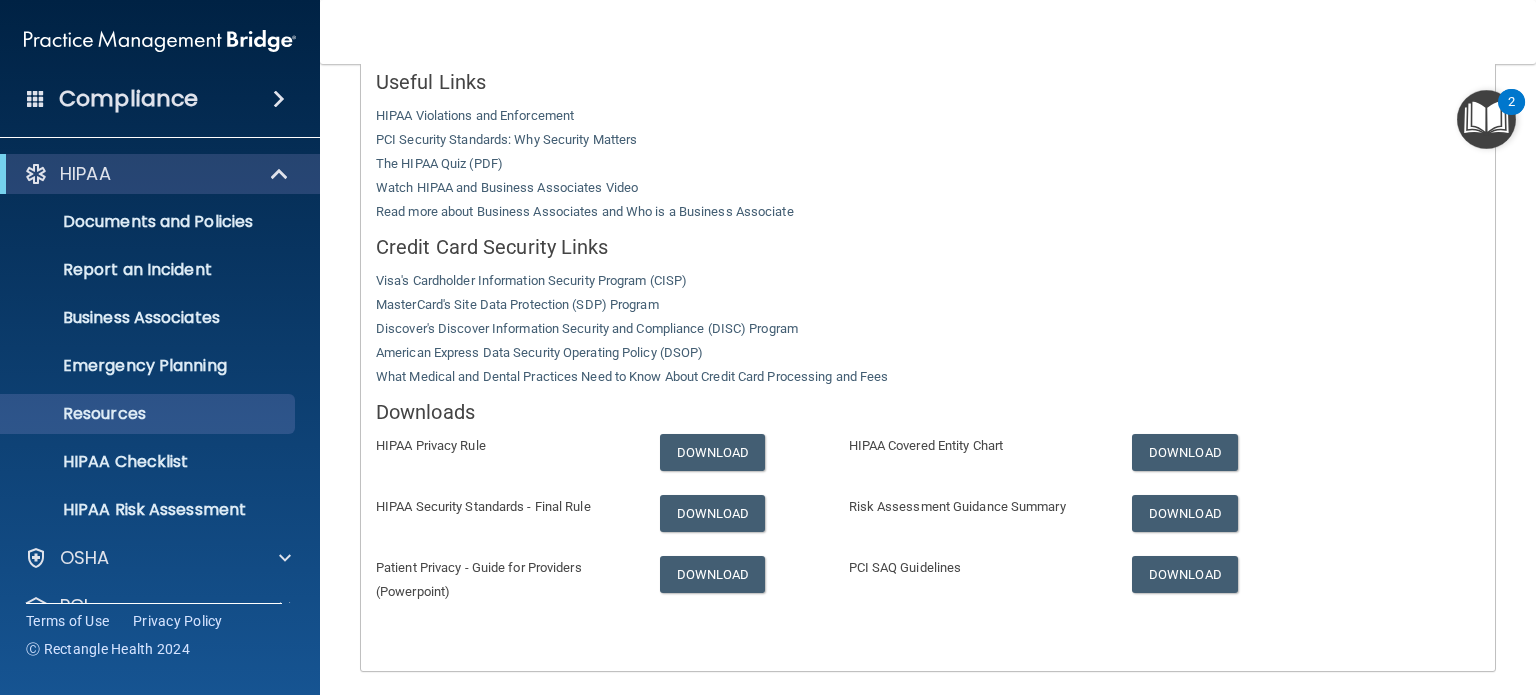
scroll to position [400, 0]
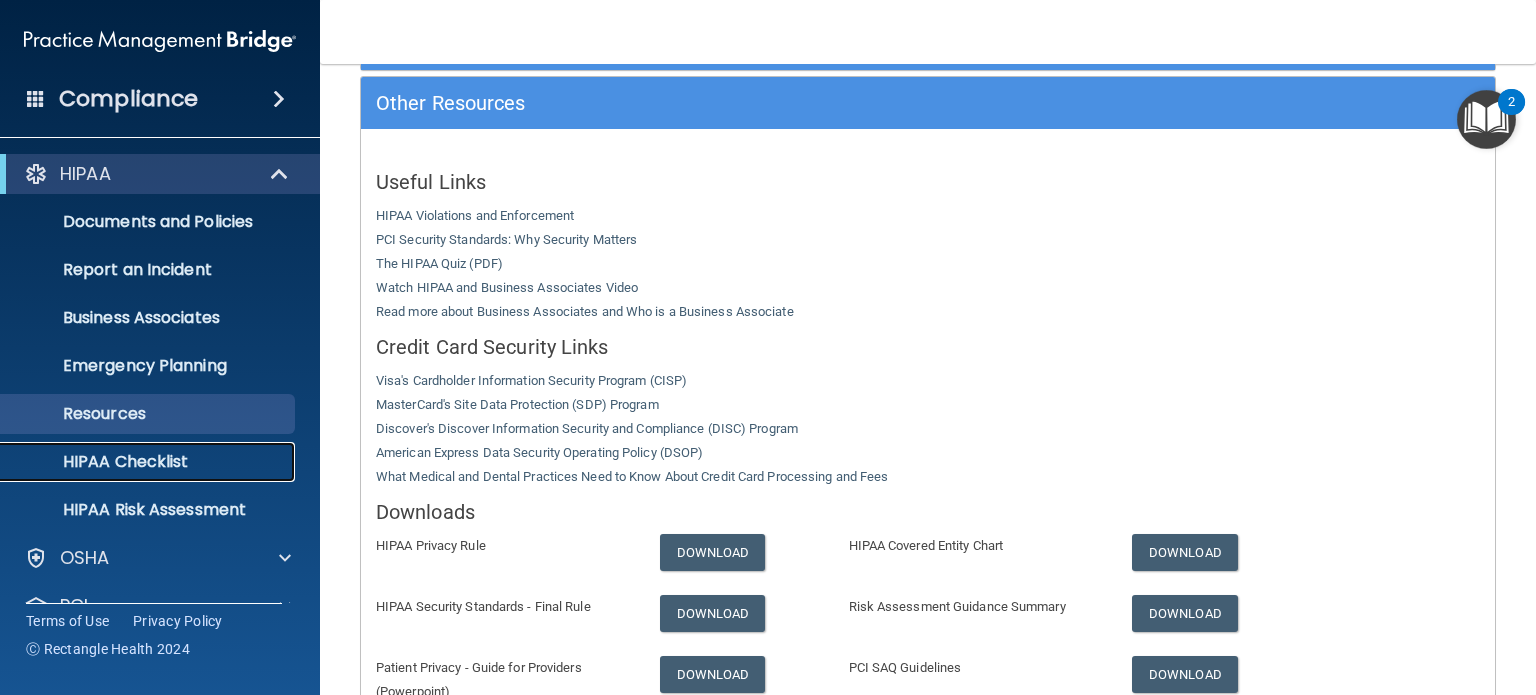
click at [132, 455] on p "HIPAA Checklist" at bounding box center [149, 462] width 273 height 20
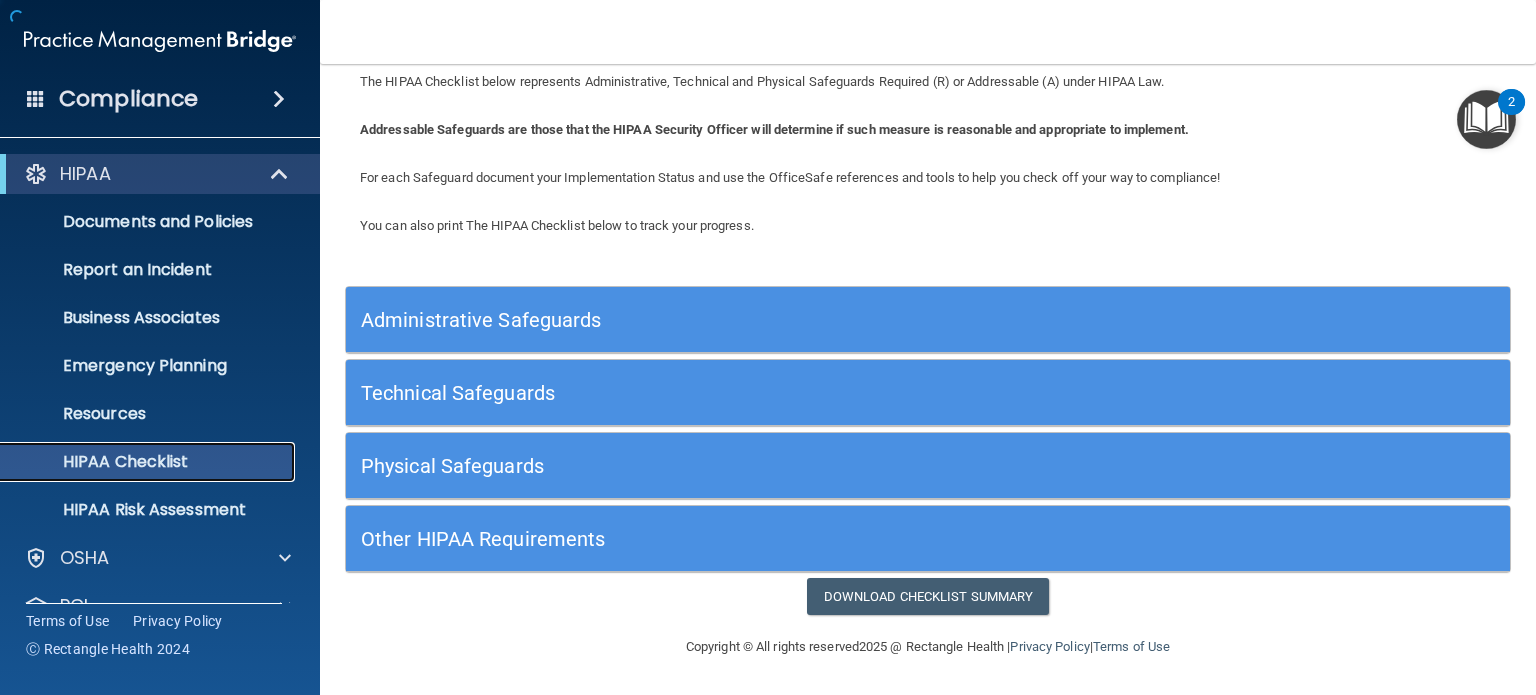
scroll to position [60, 0]
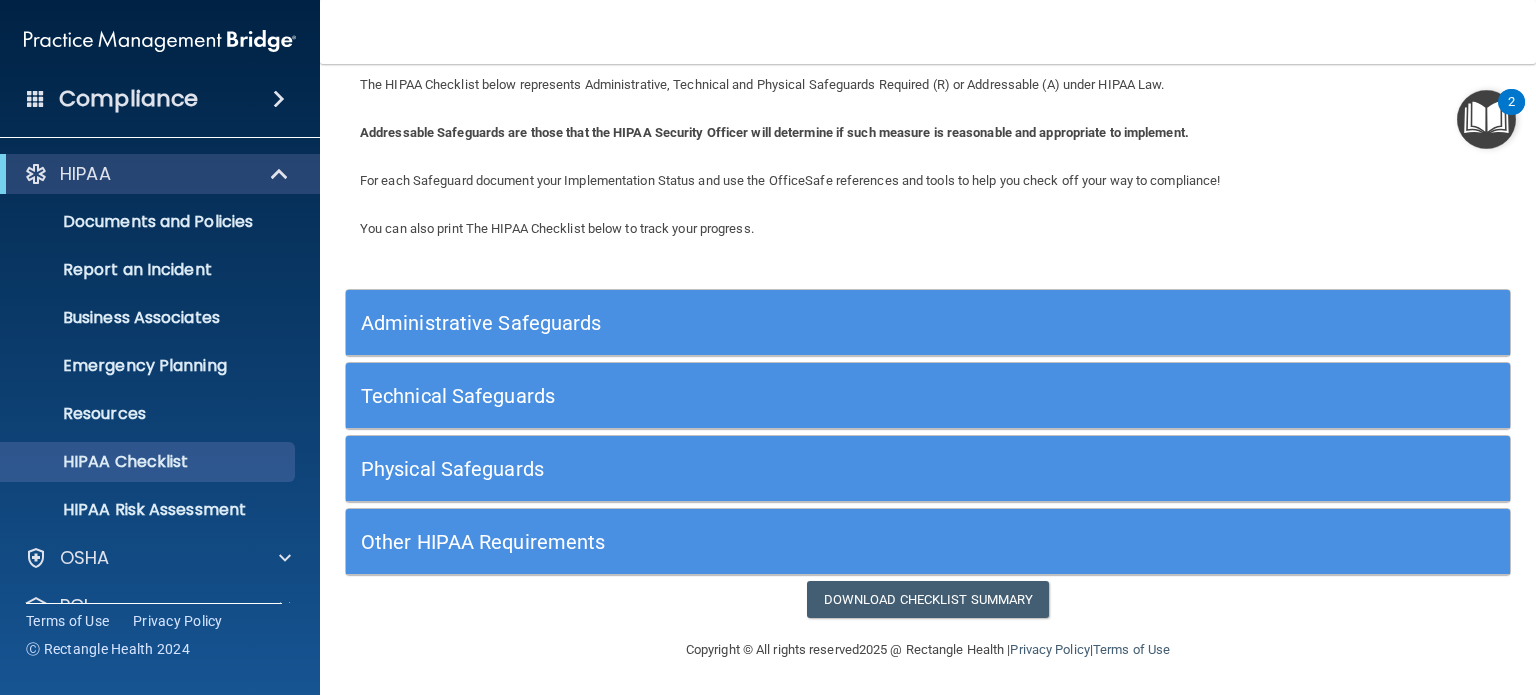
click at [765, 336] on div "Administrative Safeguards" at bounding box center [782, 322] width 873 height 45
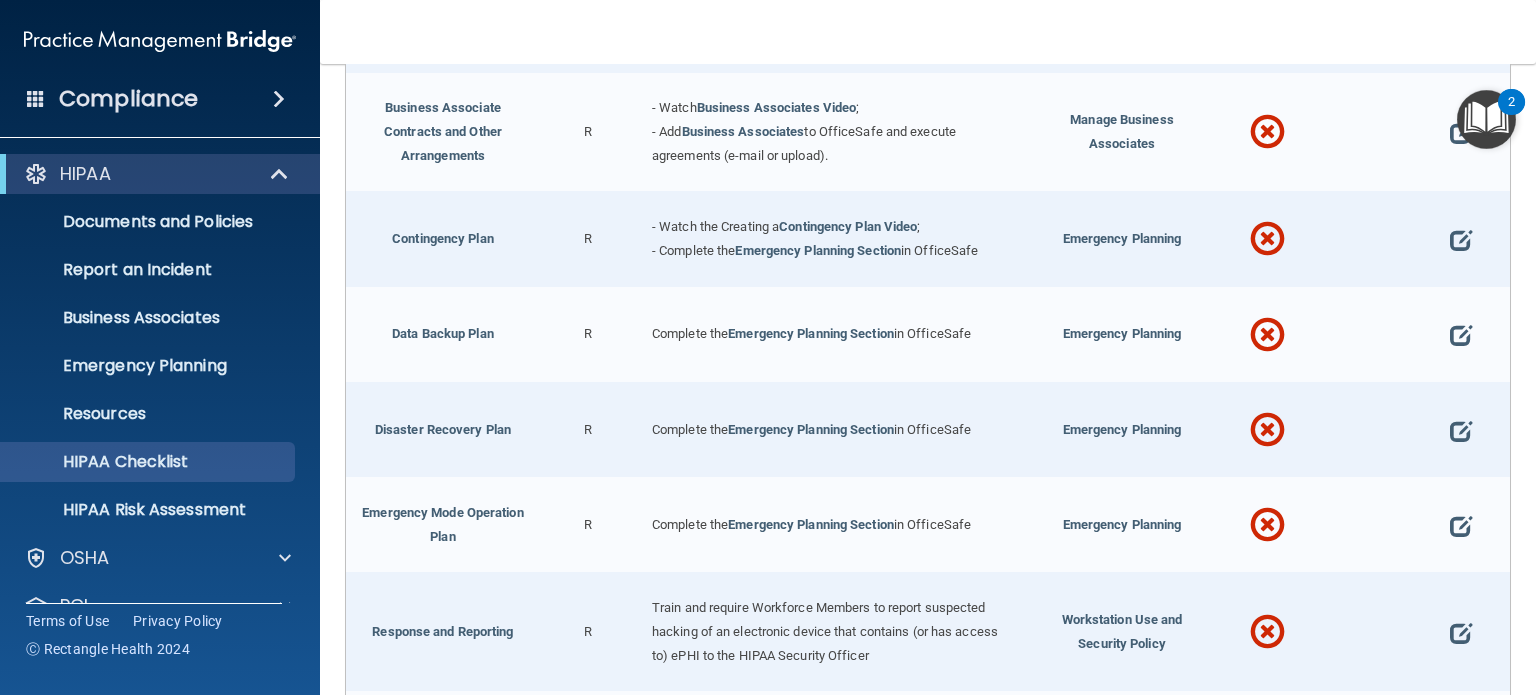
scroll to position [649, 0]
click at [225, 504] on p "HIPAA Risk Assessment" at bounding box center [149, 510] width 273 height 20
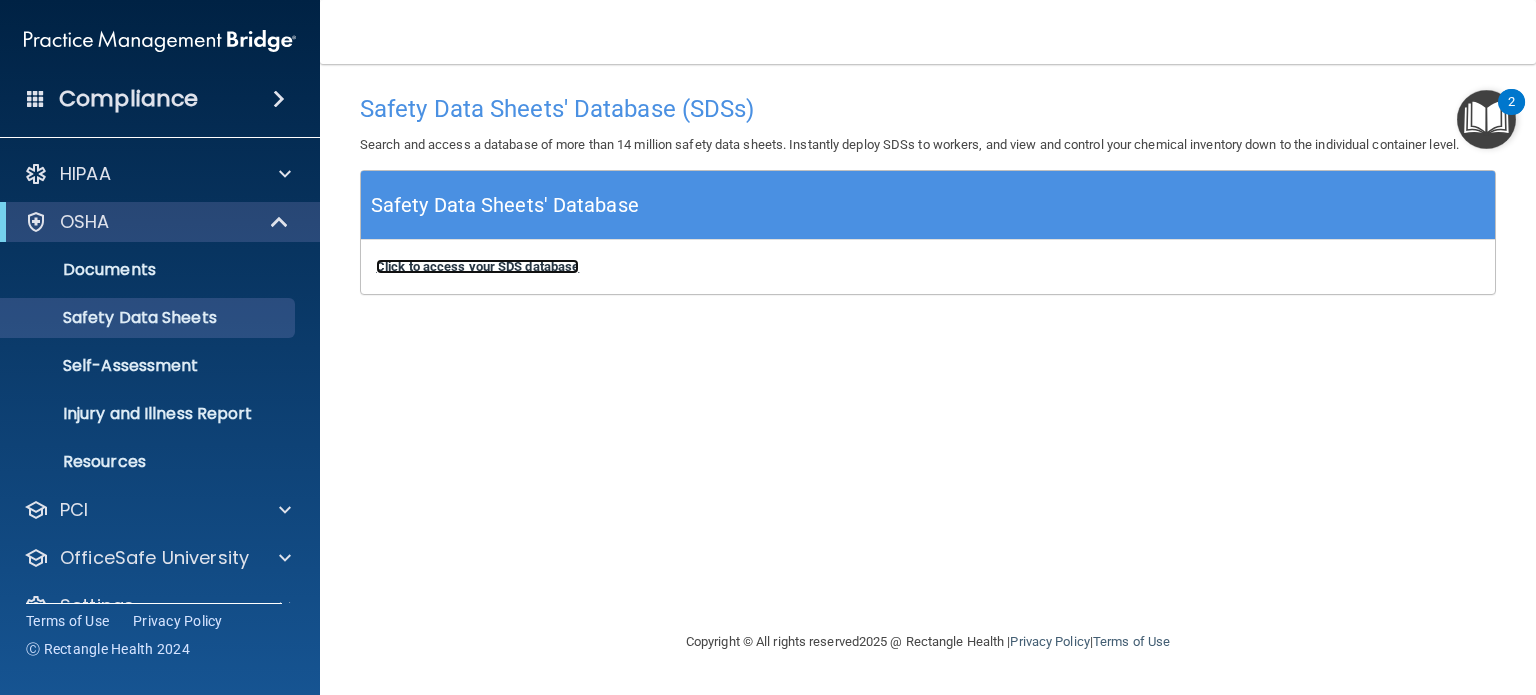
click at [483, 261] on b "Click to access your SDS database" at bounding box center [477, 266] width 203 height 15
click at [130, 365] on p "Self-Assessment" at bounding box center [149, 366] width 273 height 20
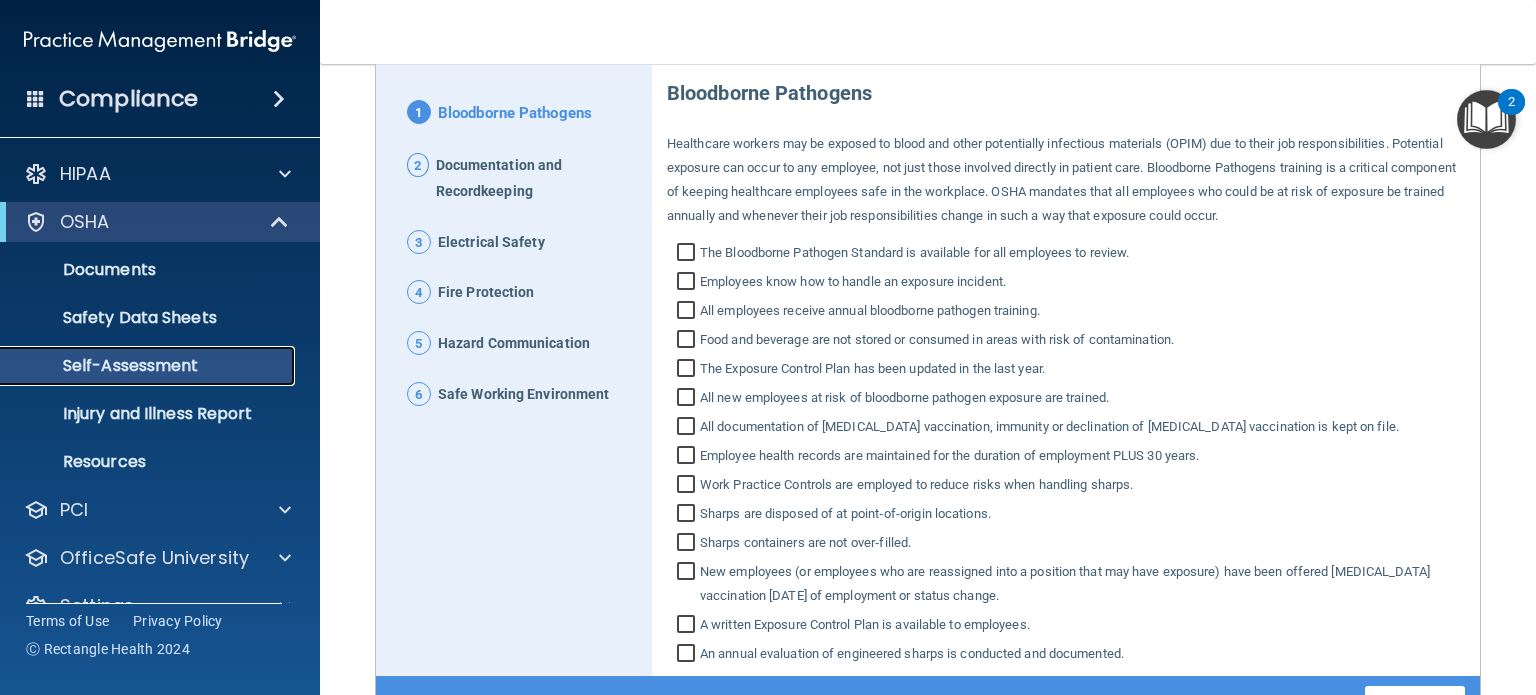
scroll to position [200, 0]
click at [180, 413] on p "Injury and Illness Report" at bounding box center [149, 414] width 273 height 20
